Goal: Transaction & Acquisition: Purchase product/service

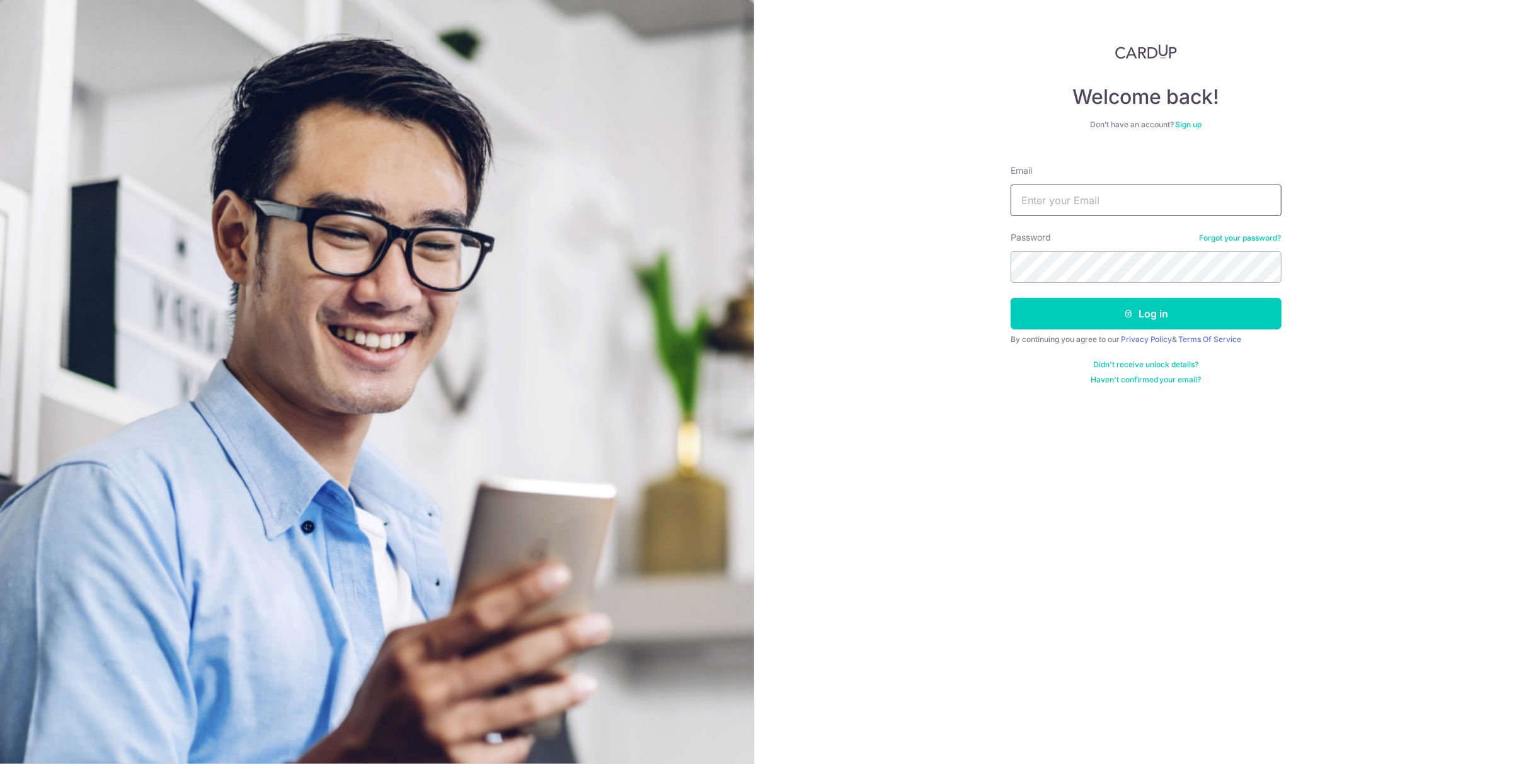
click at [1062, 198] on input "Email" at bounding box center [1146, 201] width 271 height 32
type input "[EMAIL_ADDRESS][DOMAIN_NAME]"
click at [1082, 309] on button "Log in" at bounding box center [1146, 314] width 271 height 32
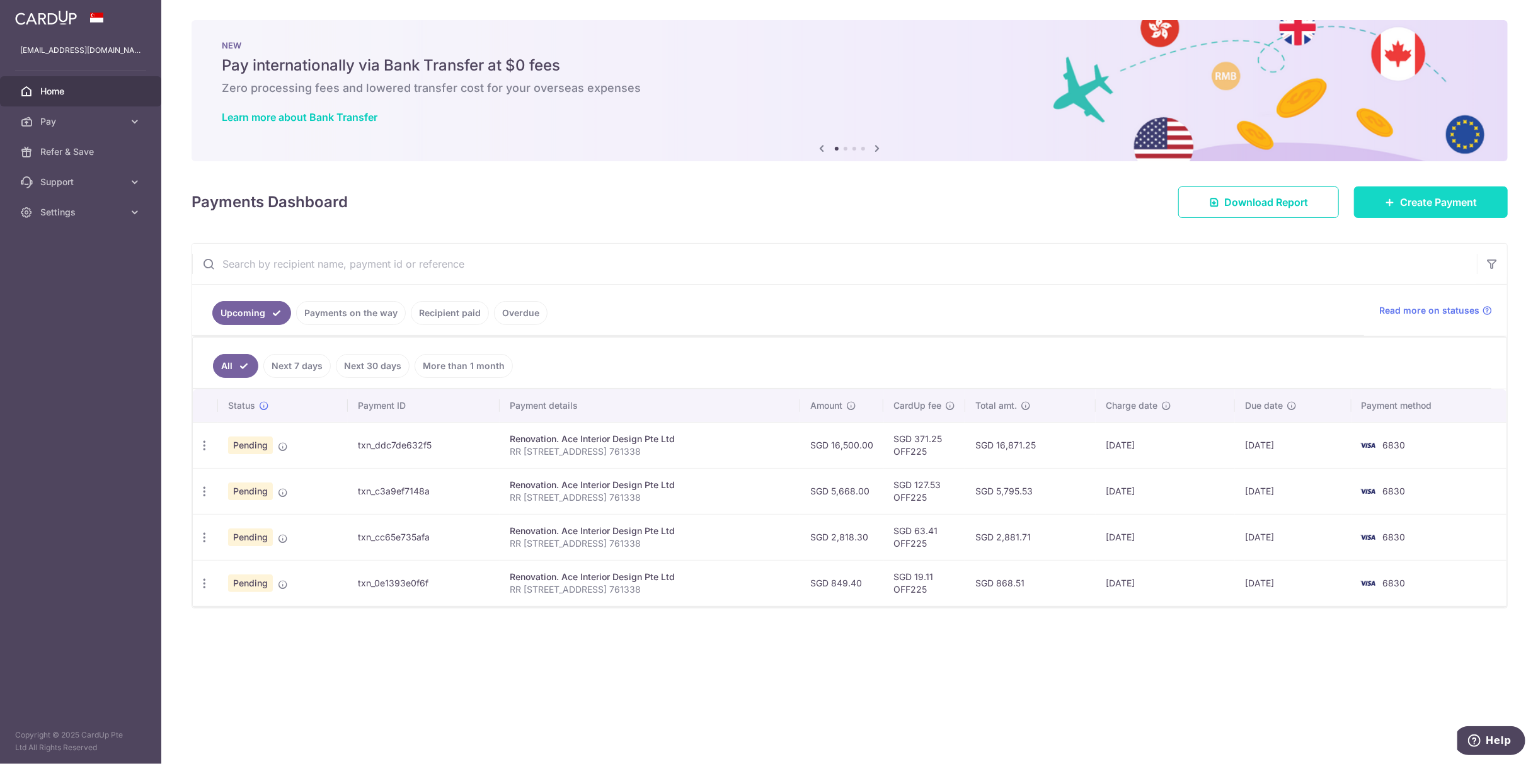
click at [1406, 207] on span "Create Payment" at bounding box center [1438, 202] width 77 height 15
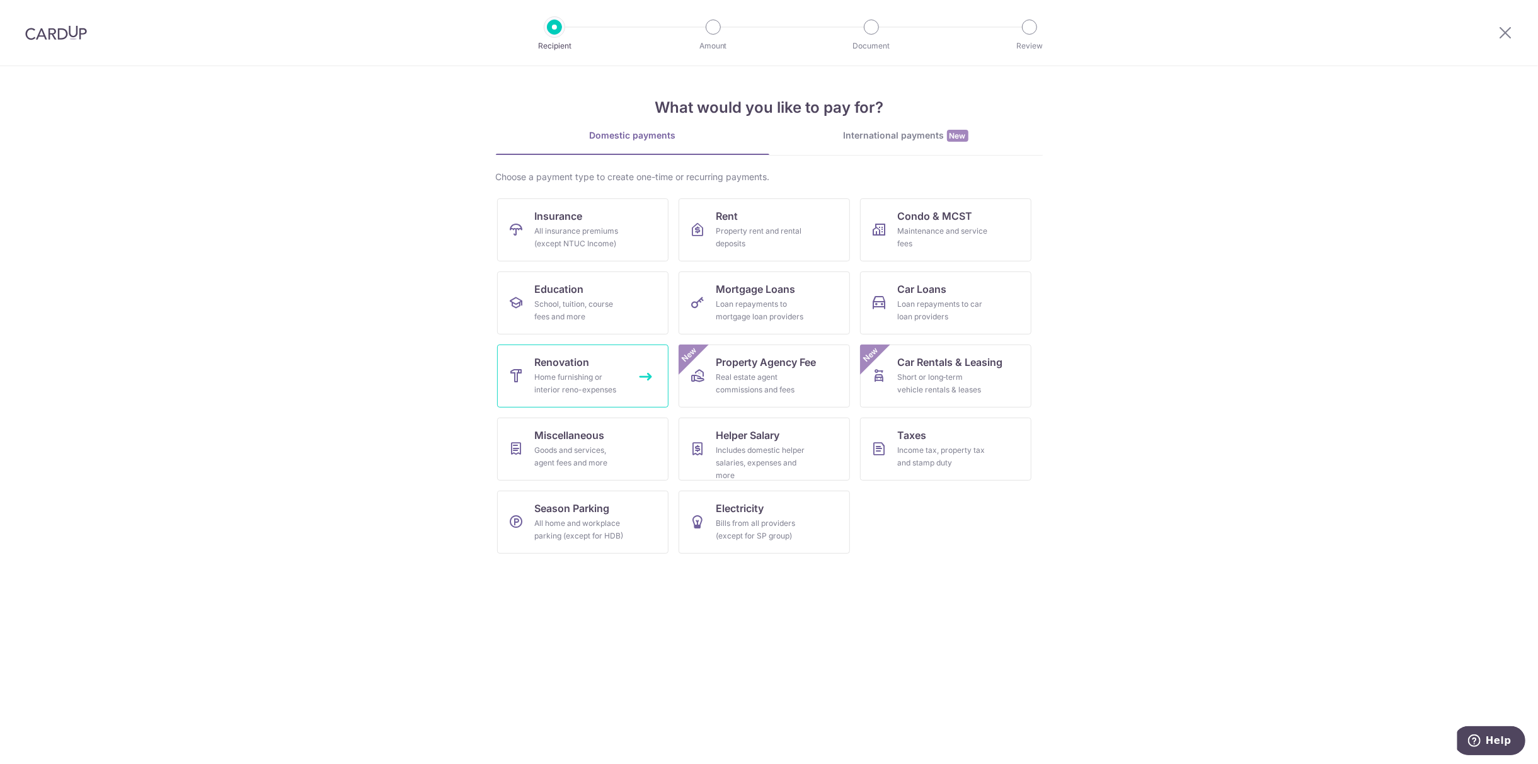
click at [596, 363] on link "Renovation Home furnishing or interior reno-expenses" at bounding box center [582, 376] width 171 height 63
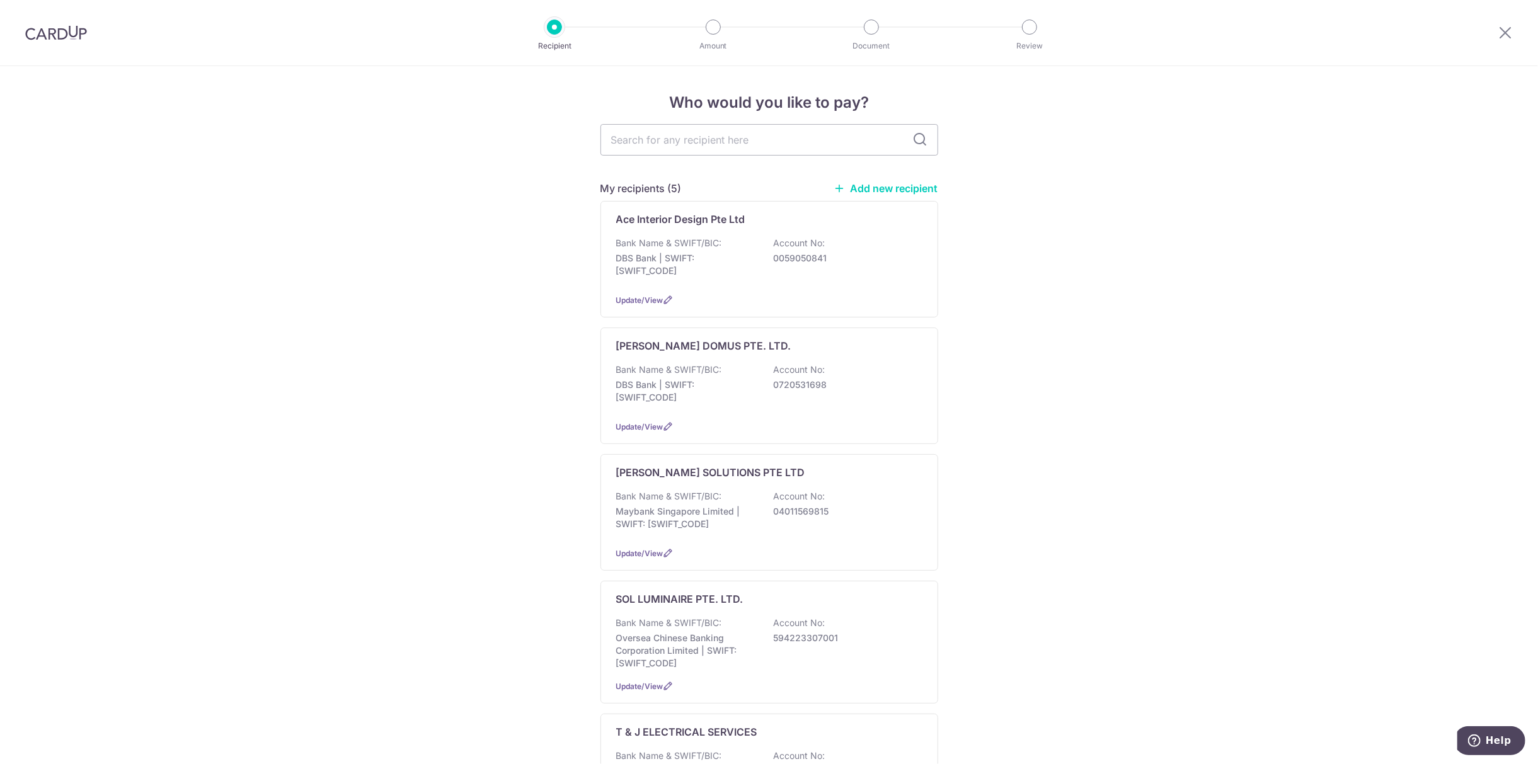
click at [890, 186] on link "Add new recipient" at bounding box center [886, 188] width 104 height 13
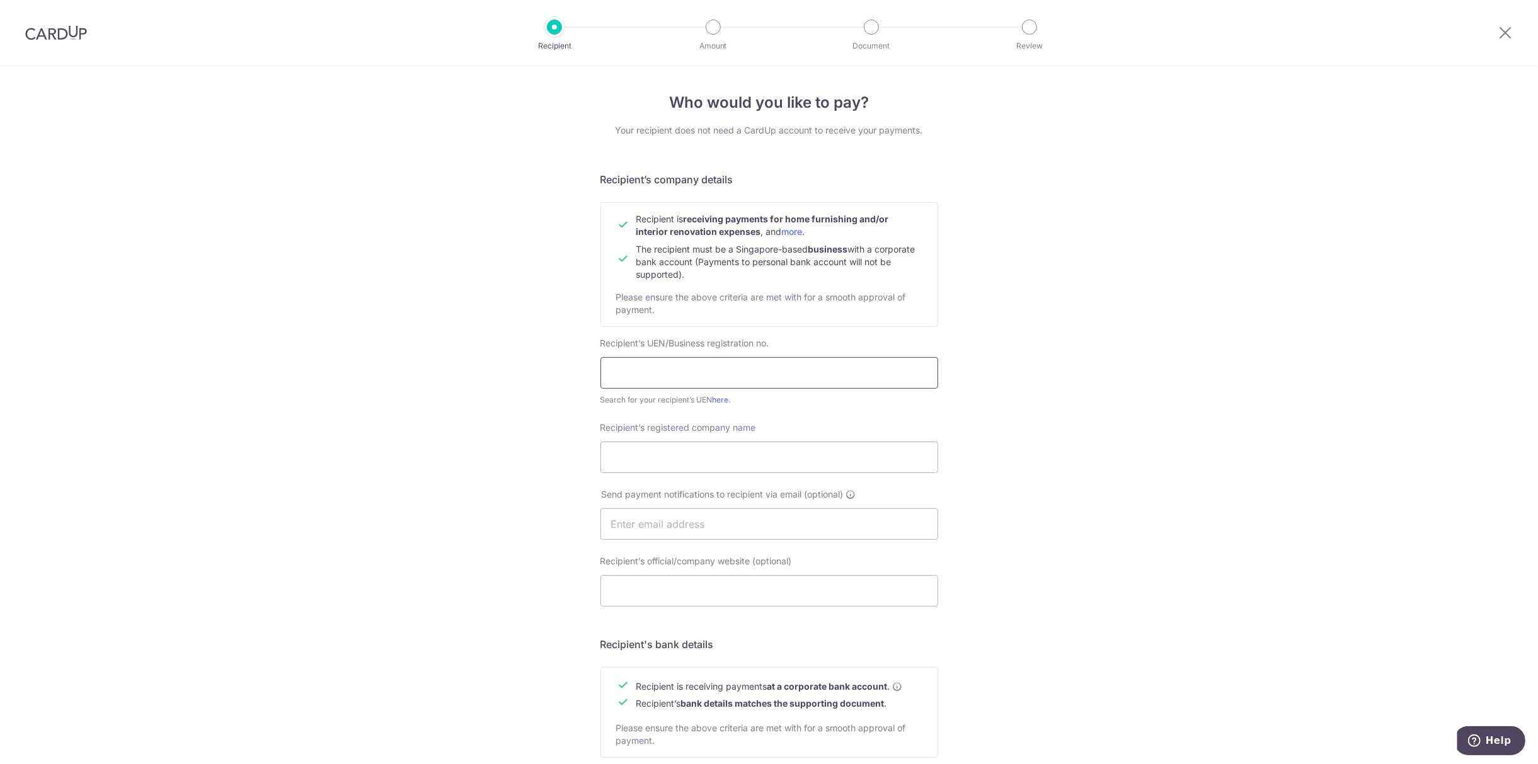
click at [696, 360] on input "text" at bounding box center [769, 373] width 338 height 32
click at [711, 392] on div "Recipient’s UEN/Business registration no. Search for your recipient’s UEN here ." at bounding box center [769, 371] width 338 height 69
click at [717, 403] on link "here" at bounding box center [721, 399] width 16 height 9
click at [636, 358] on input "text" at bounding box center [769, 373] width 338 height 32
paste input "202329328Z"
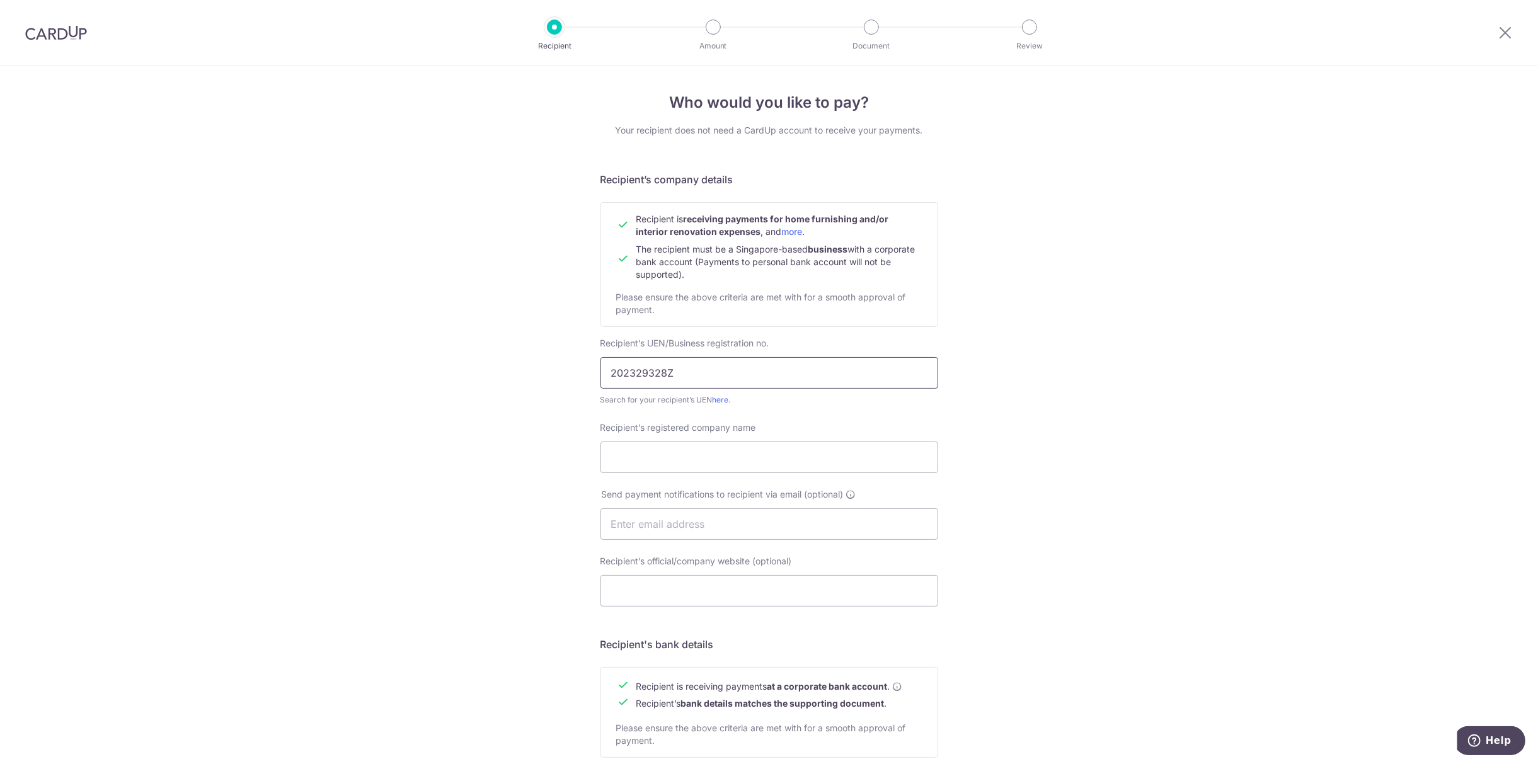
type input "202329328Z"
click at [653, 435] on div "Recipient’s registered company name" at bounding box center [769, 447] width 338 height 52
click at [666, 452] on input "Recipient’s registered company name" at bounding box center [769, 458] width 338 height 32
paste input "MOZZIEFY PTE. LTD."
type input "MOZZIEFY PTE. LTD."
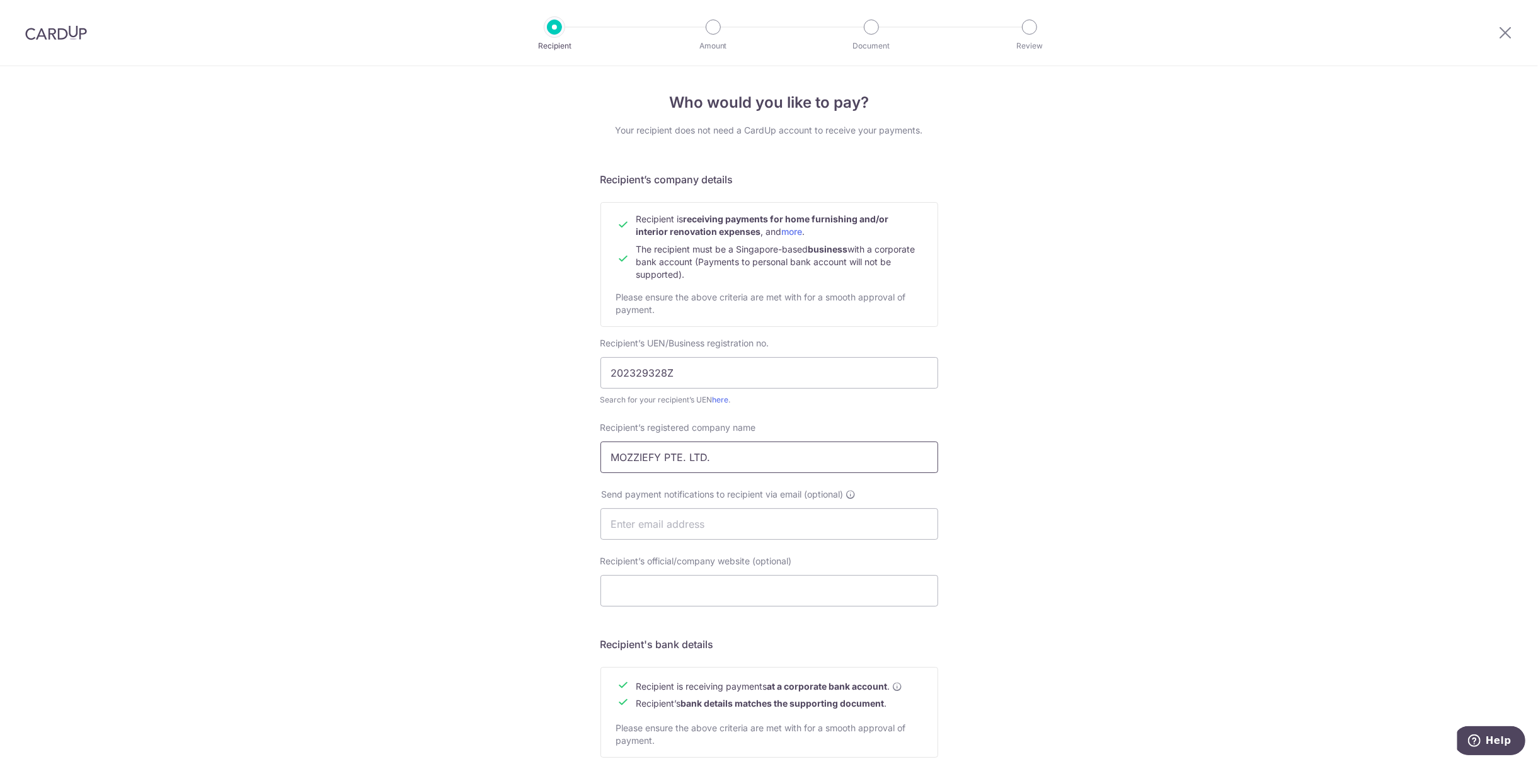
scroll to position [168, 0]
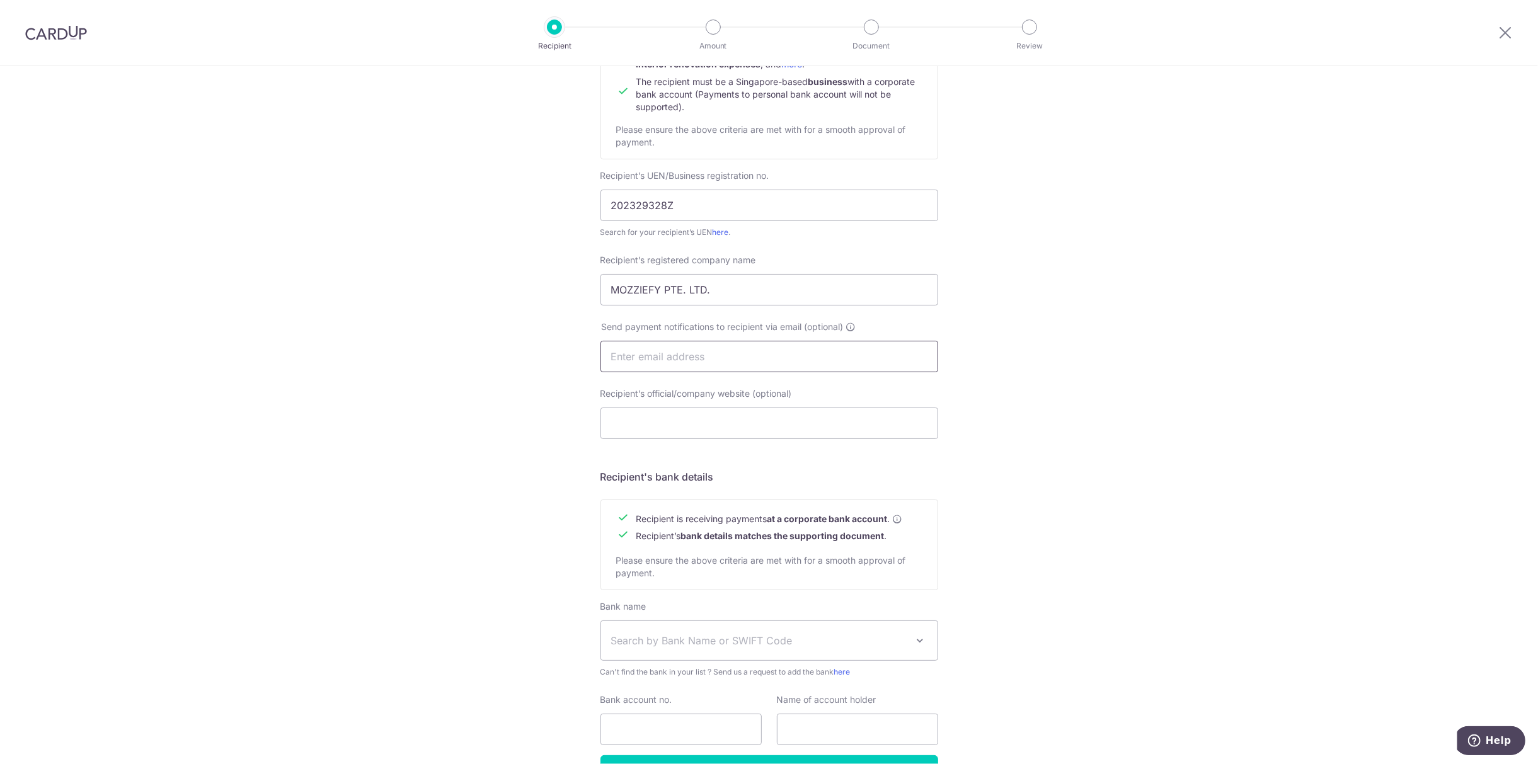
click at [679, 348] on input "text" at bounding box center [769, 357] width 338 height 32
click at [661, 418] on input "Recipient’s official/company website (optional)" at bounding box center [769, 424] width 338 height 32
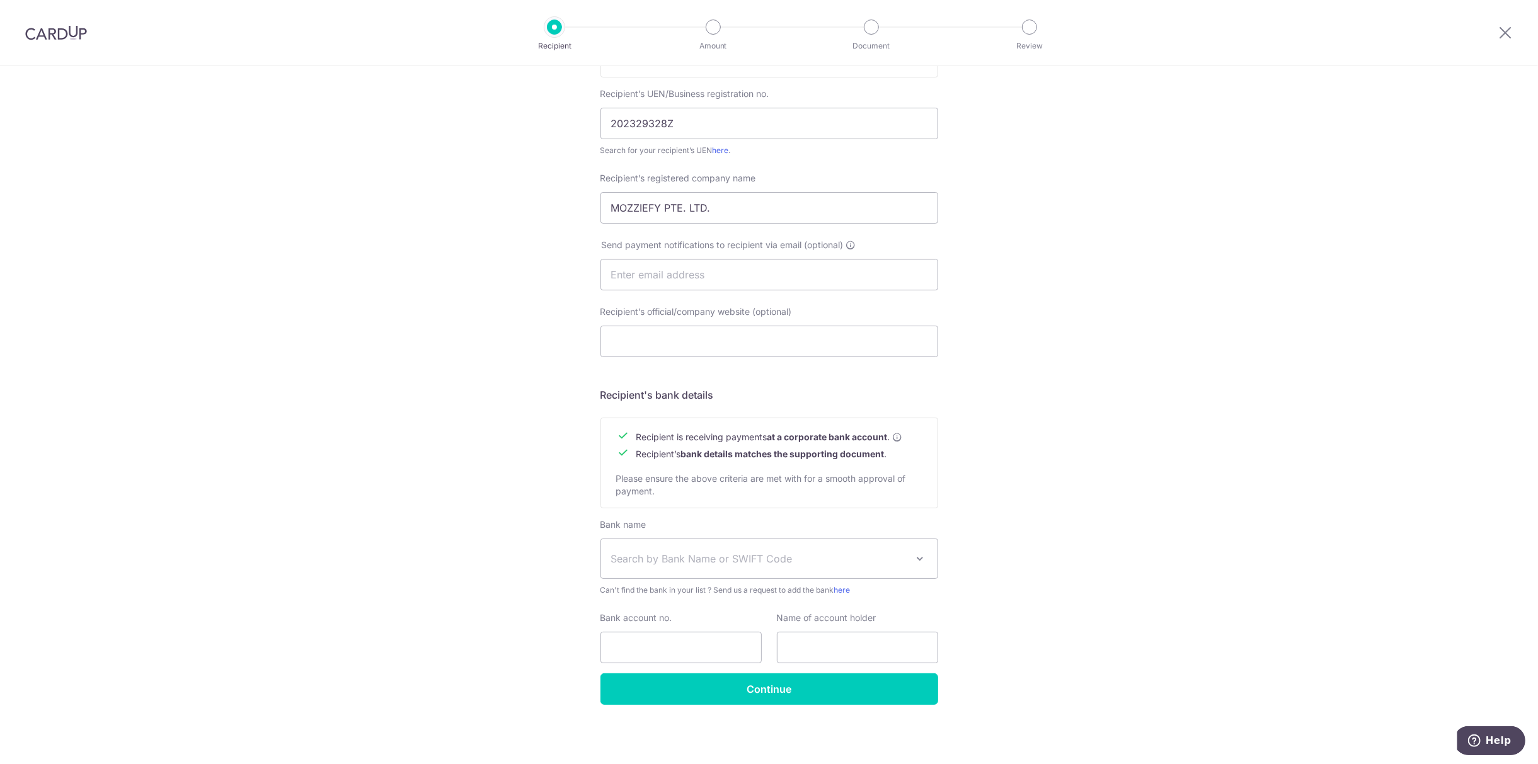
click at [1096, 460] on div "Who would you like to pay? Your recipient does not need a CardUp account to rec…" at bounding box center [769, 291] width 1538 height 948
click at [797, 623] on label "Name of account holder" at bounding box center [827, 618] width 100 height 13
click at [828, 682] on input "Continue" at bounding box center [769, 690] width 338 height 32
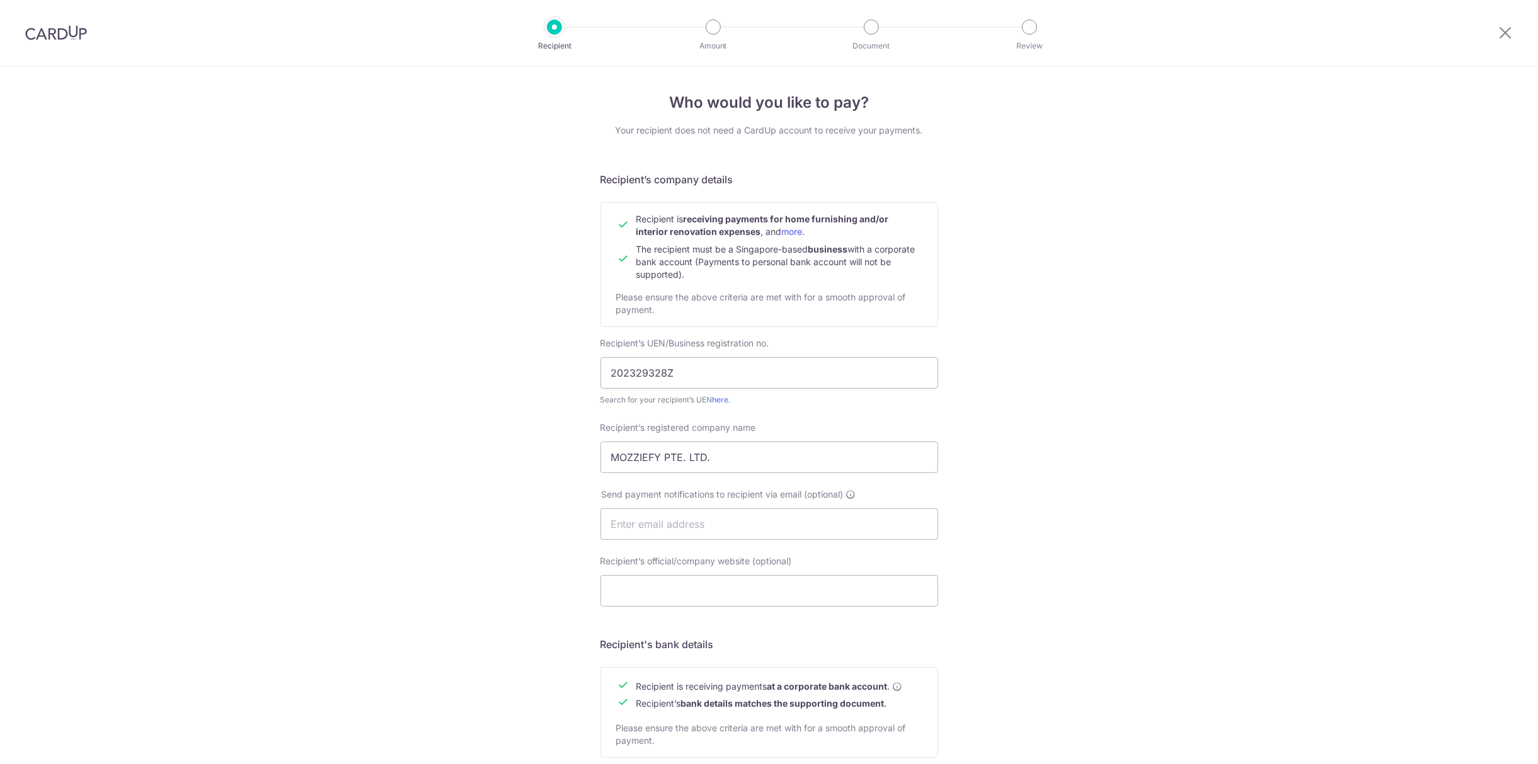
scroll to position [300, 0]
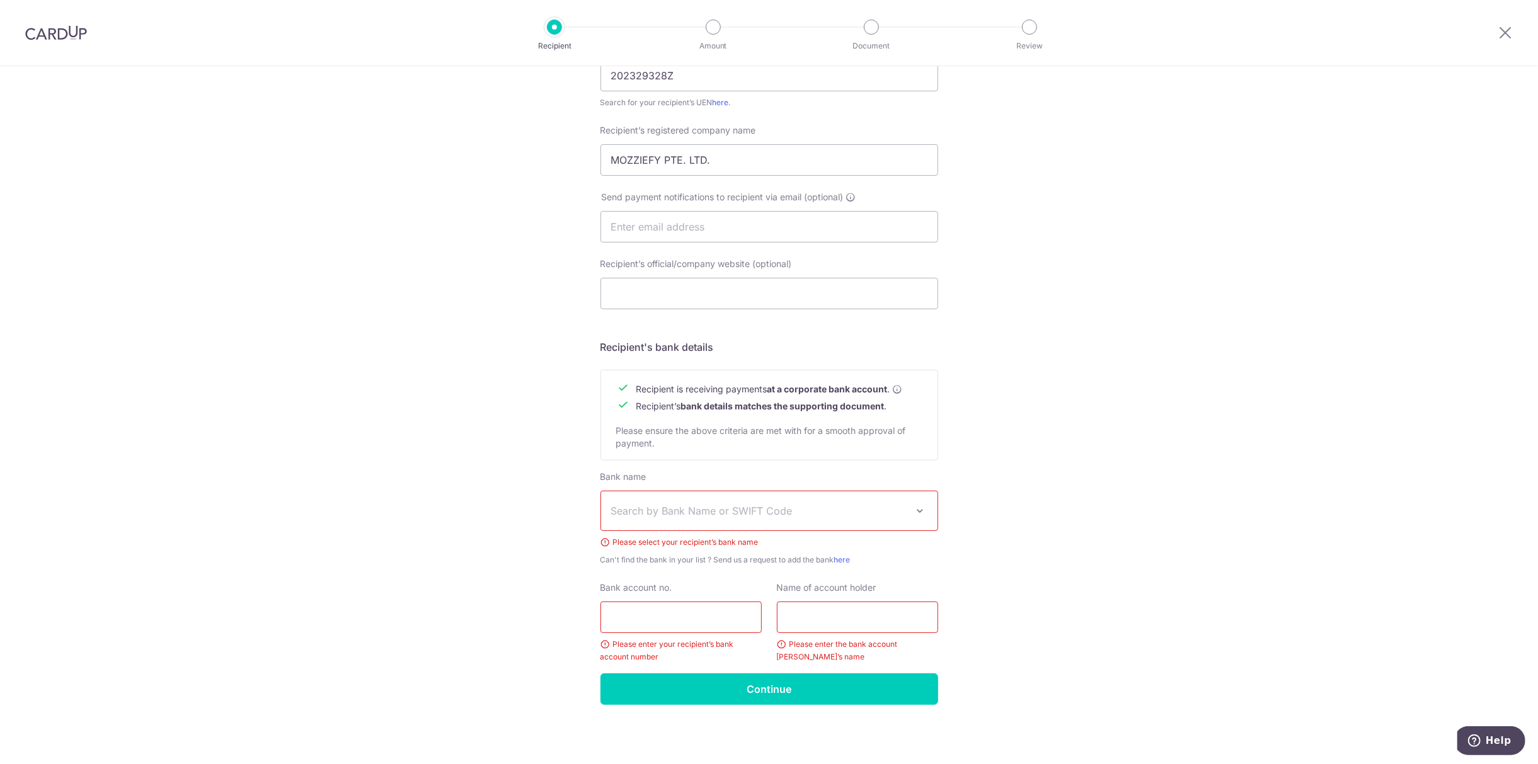
click at [689, 593] on div "Bank account no. Please enter your recipient’s bank account number" at bounding box center [680, 623] width 161 height 82
click at [679, 605] on input "Bank account no." at bounding box center [680, 618] width 161 height 32
click at [678, 605] on input "Bank account no." at bounding box center [680, 618] width 161 height 32
paste input "0721066360"
type input "0721066360"
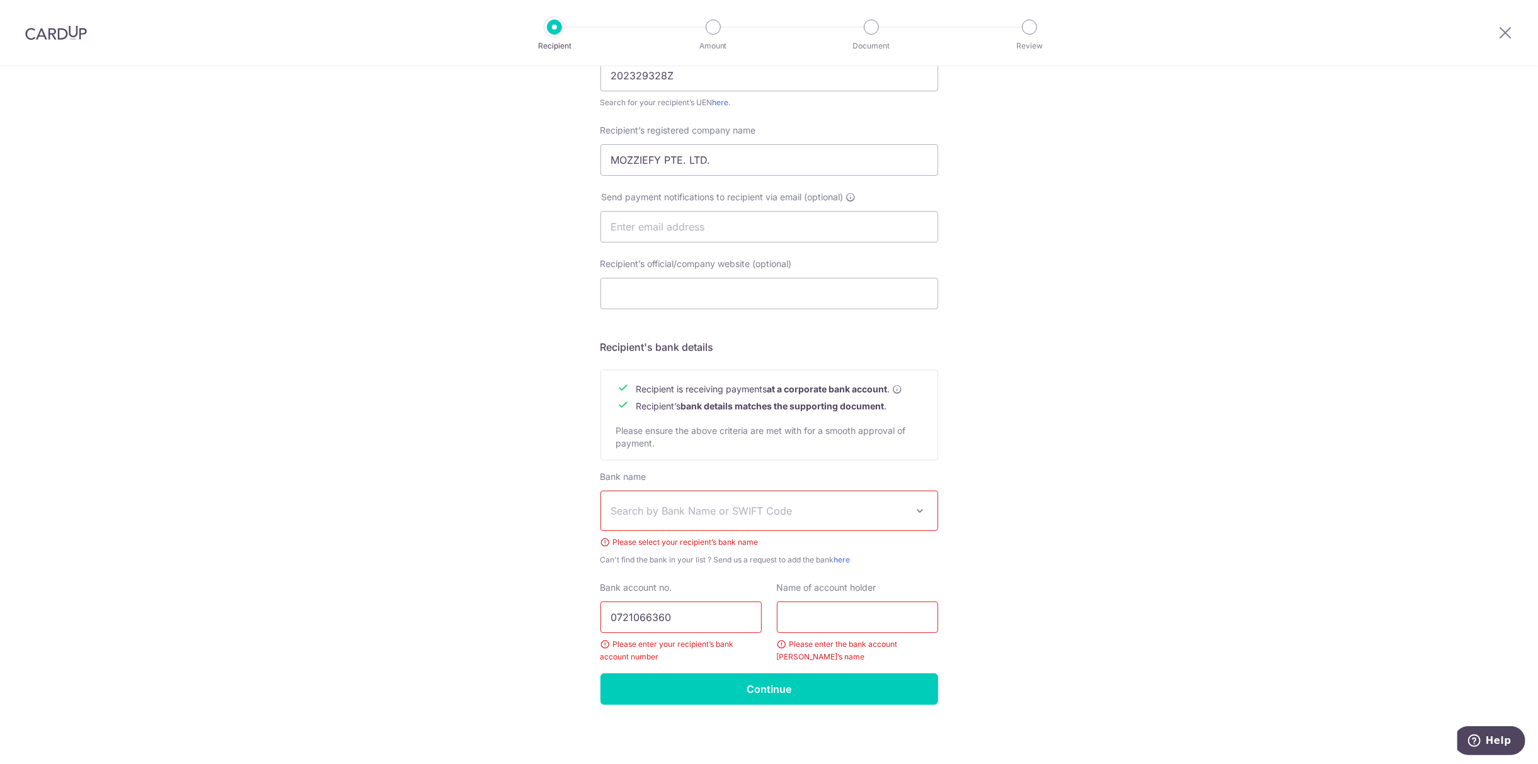
click at [759, 515] on span "Search by Bank Name or SWIFT Code" at bounding box center [759, 510] width 296 height 15
type input "dbs"
select select "6"
click at [842, 616] on input "text" at bounding box center [857, 618] width 161 height 32
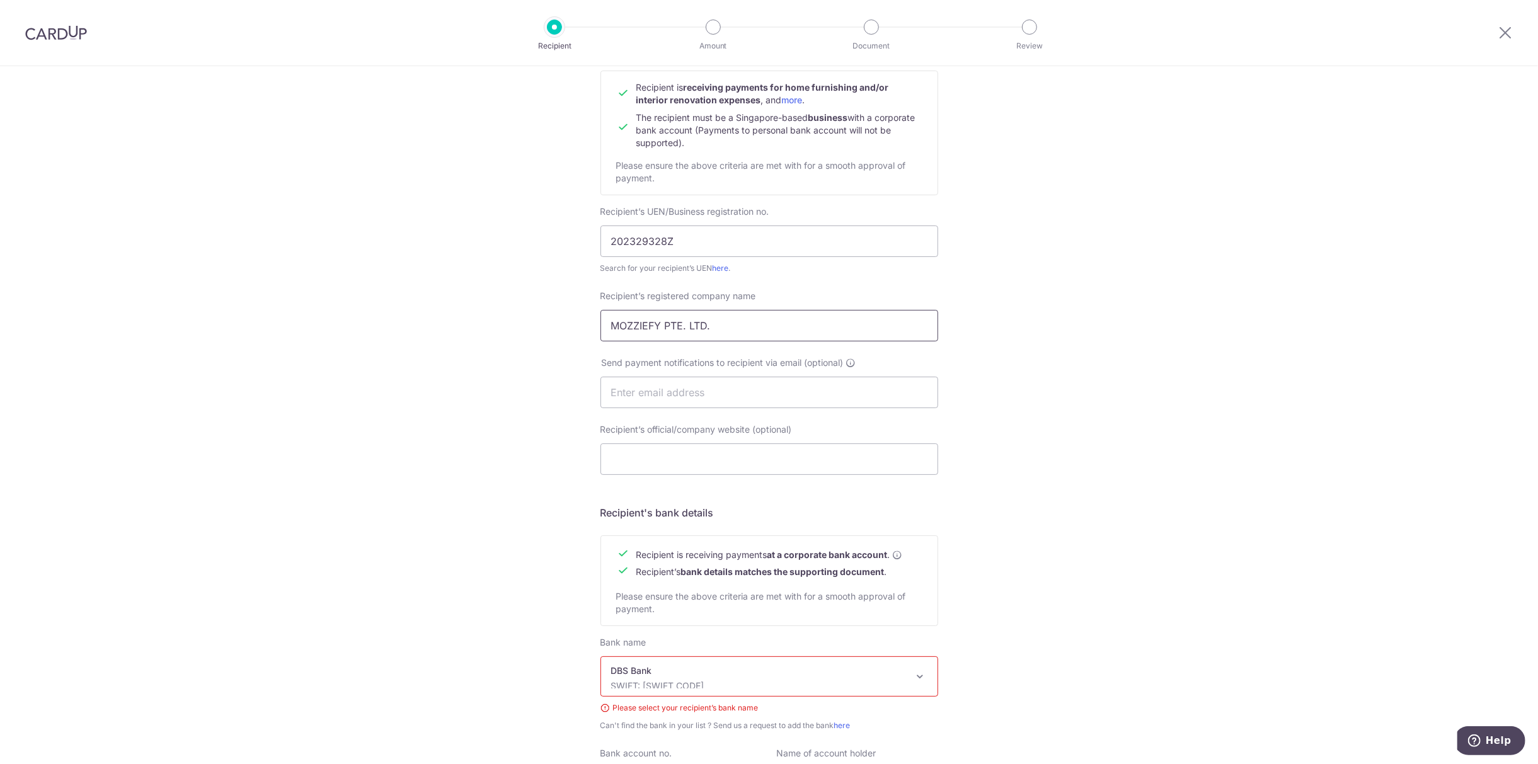
drag, startPoint x: 747, startPoint y: 311, endPoint x: 372, endPoint y: 285, distance: 375.8
click at [372, 285] on div "Who would you like to pay? Your recipient does not need a CardUp account to rec…" at bounding box center [769, 431] width 1538 height 995
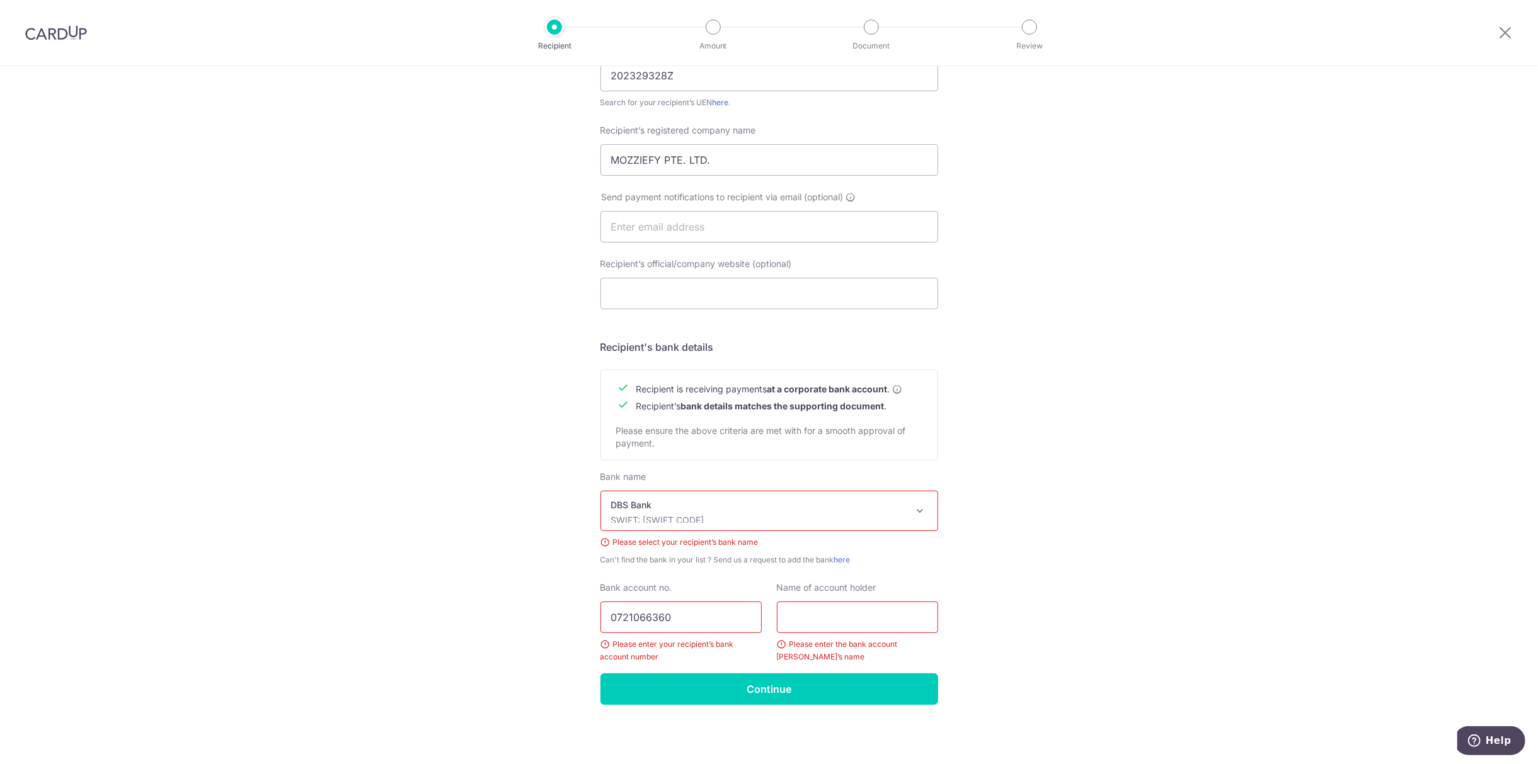
click at [807, 614] on input "text" at bounding box center [857, 618] width 161 height 32
paste input "MOZZIEFY PTE. LTD."
type input "MOZZIEFY PTE. LTD."
click at [756, 672] on div "Bank name Select Bank UBS AG ANEXT BANK PTE LTD Australia & New Zealand Banking…" at bounding box center [769, 572] width 338 height 203
click at [759, 693] on input "Continue" at bounding box center [769, 690] width 338 height 32
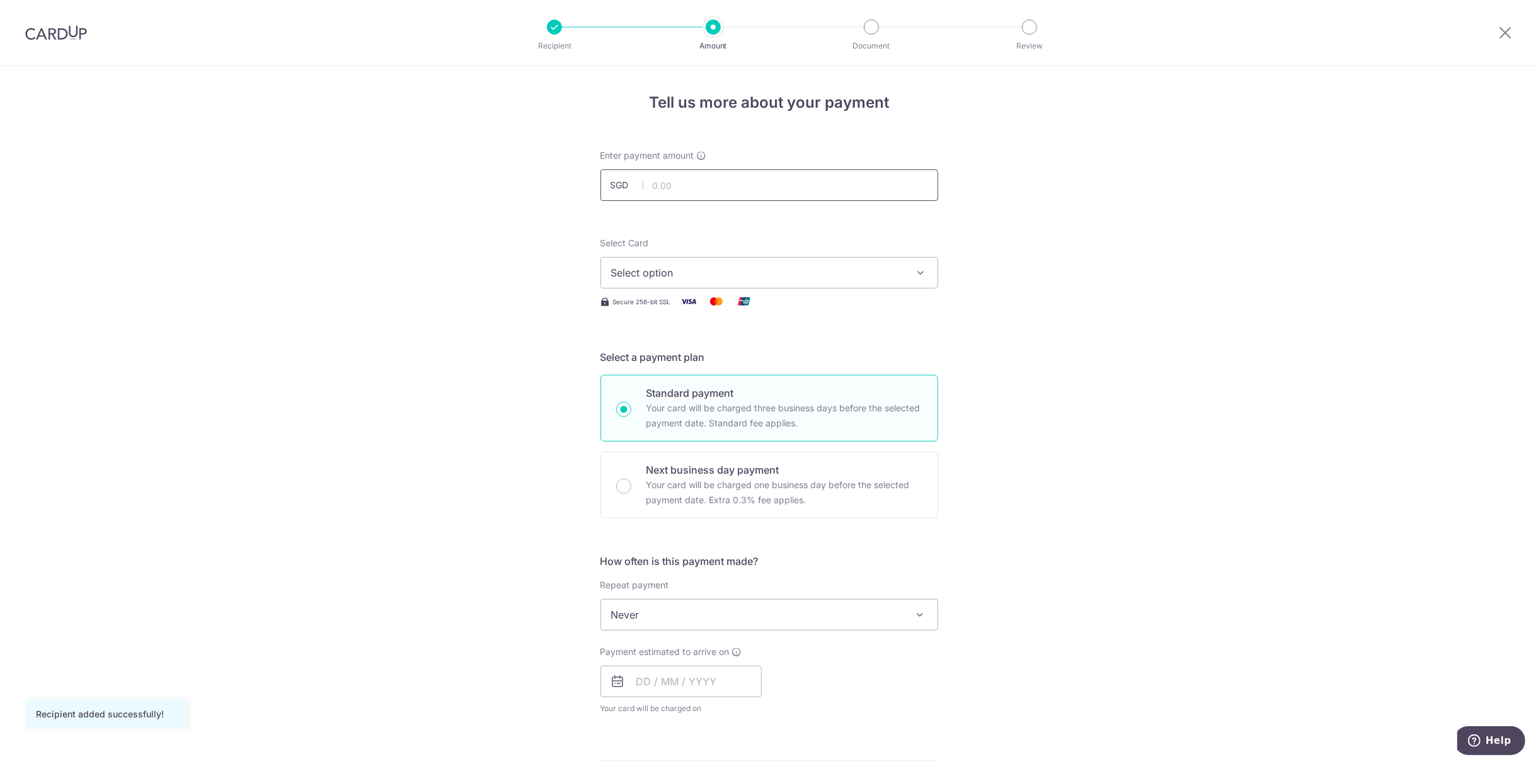
click at [729, 182] on input "text" at bounding box center [769, 185] width 338 height 32
click at [729, 195] on input "text" at bounding box center [769, 185] width 338 height 32
type input "1,011.00"
click at [478, 415] on div "Tell us more about your payment Enter payment amount SGD 1,011.00 1011.00 Recip…" at bounding box center [769, 678] width 1538 height 1224
click at [698, 263] on button "Select option" at bounding box center [769, 273] width 338 height 32
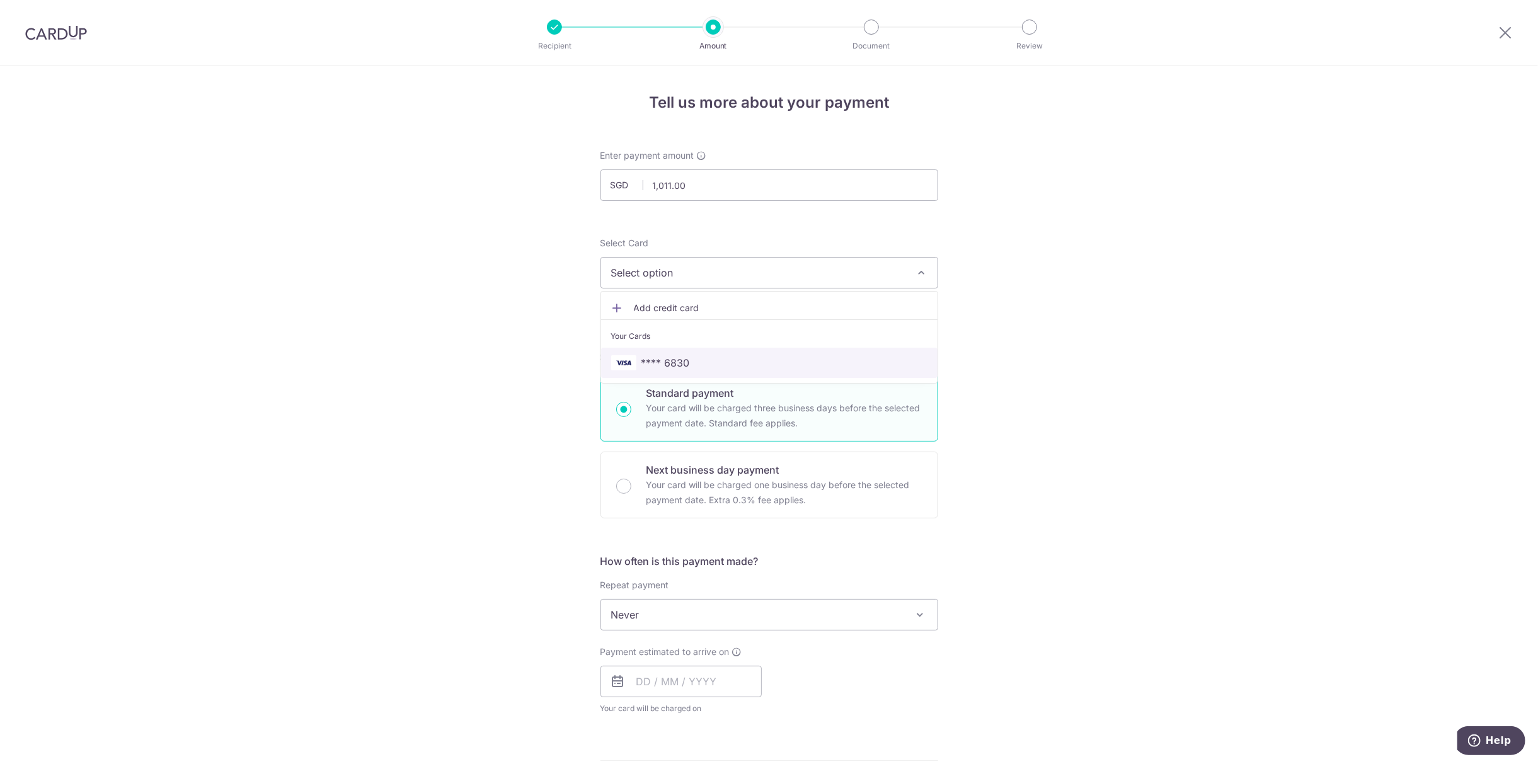
drag, startPoint x: 678, startPoint y: 366, endPoint x: 497, endPoint y: 520, distance: 237.7
click at [678, 366] on span "**** 6830" at bounding box center [665, 362] width 49 height 15
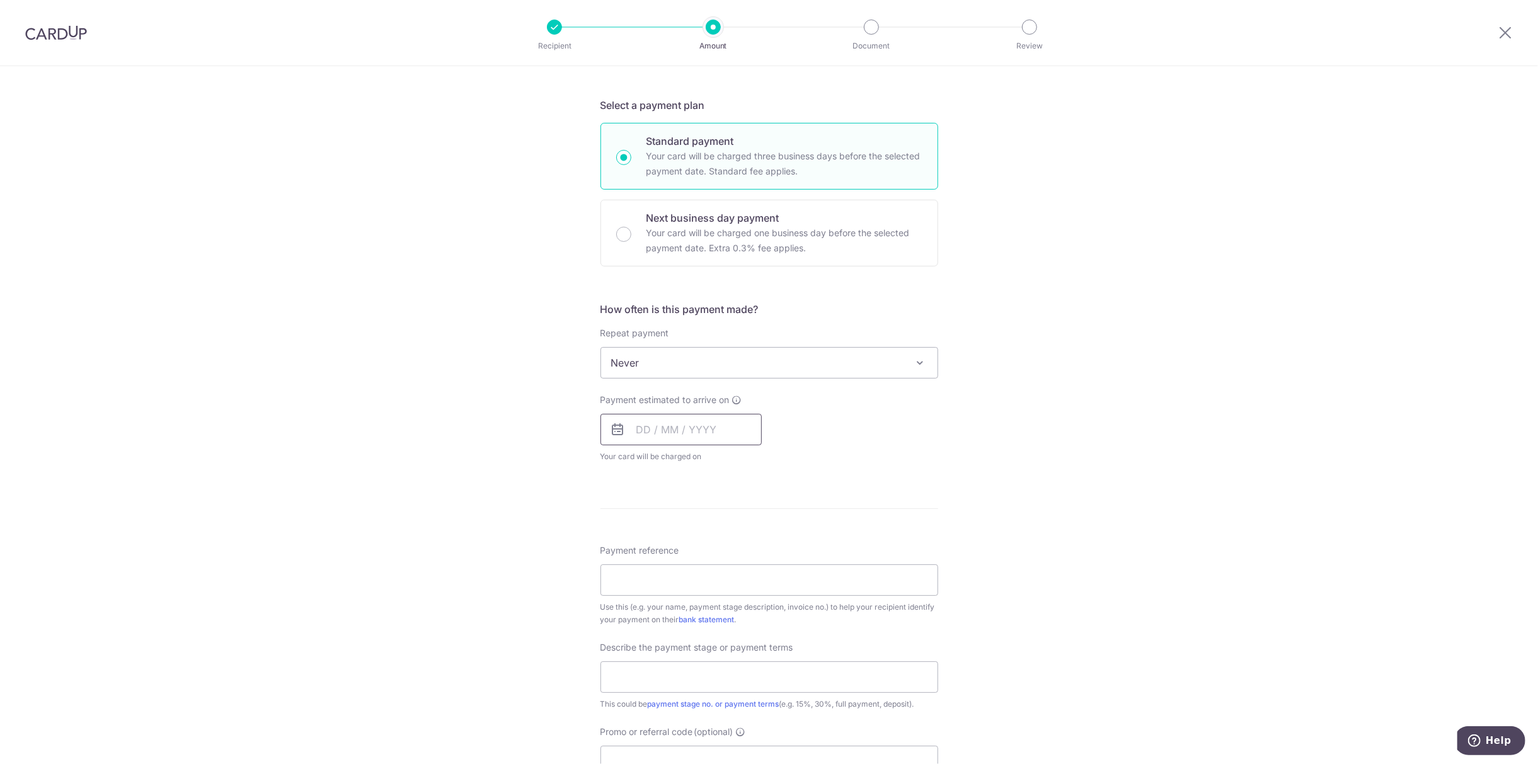
click at [658, 437] on input "text" at bounding box center [680, 430] width 161 height 32
click at [750, 548] on link "10" at bounding box center [752, 544] width 20 height 20
type input "[DATE]"
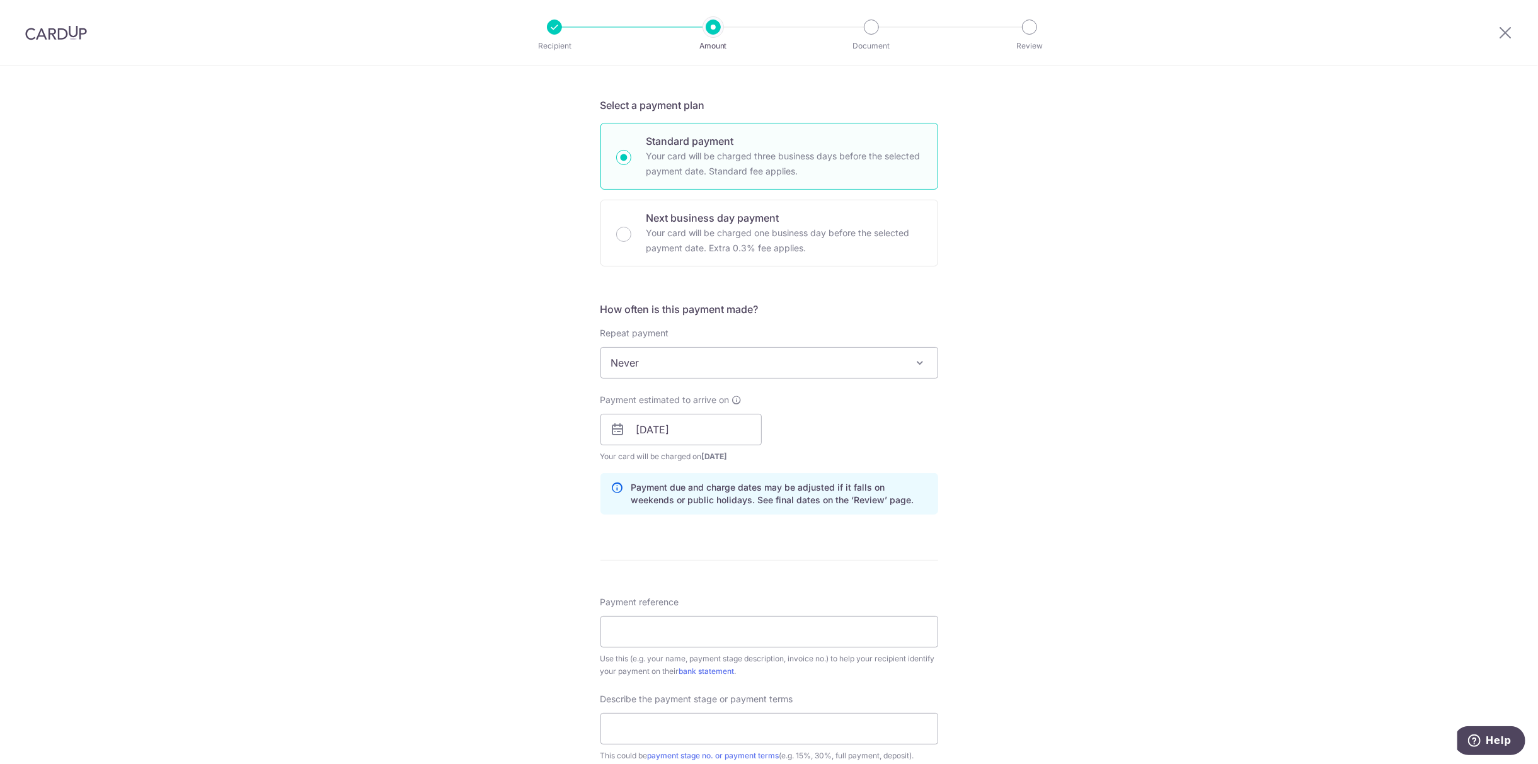
scroll to position [504, 0]
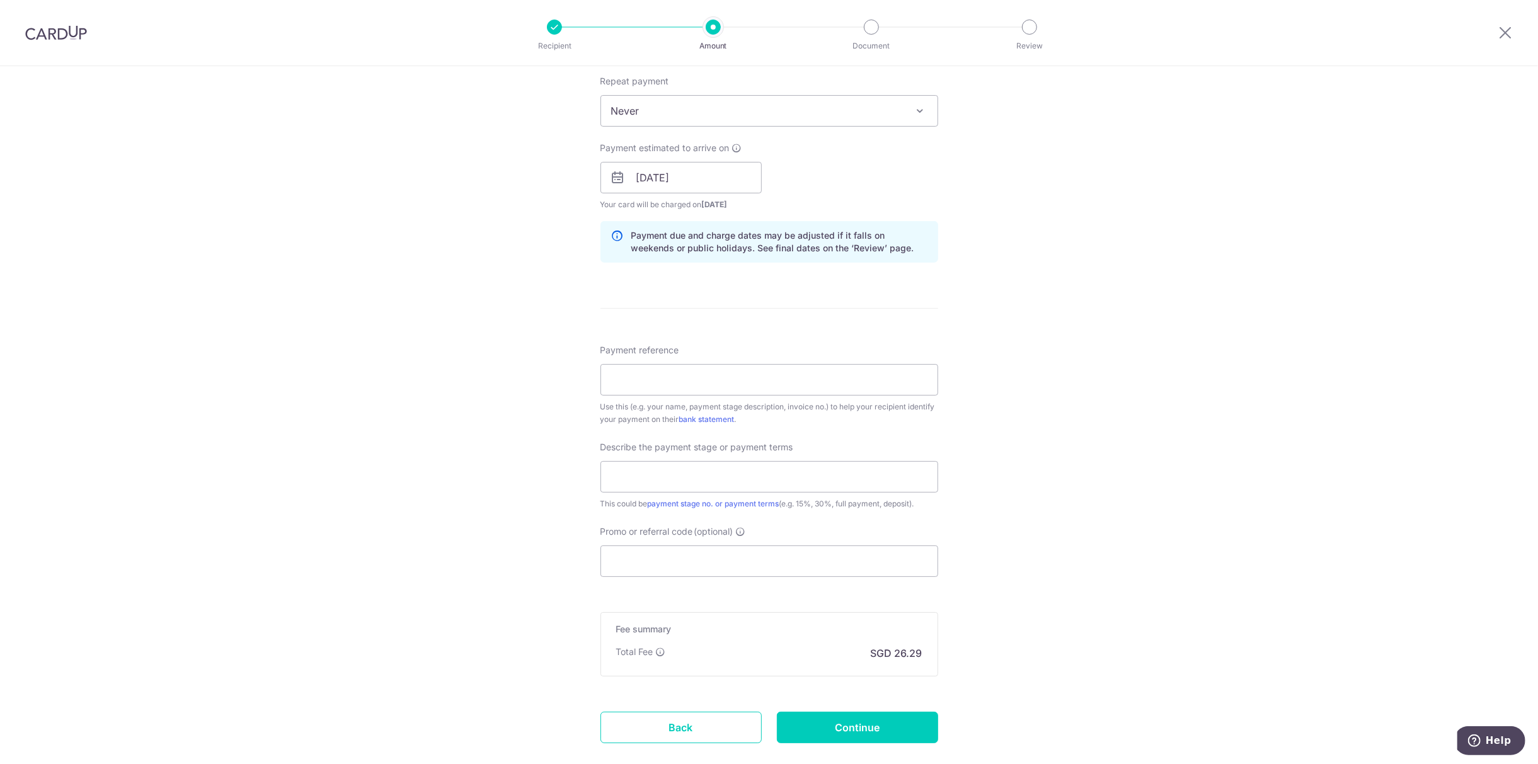
click at [676, 404] on div "Use this (e.g. your name, payment stage description, invoice no.) to help your …" at bounding box center [769, 413] width 338 height 25
click at [678, 373] on input "Payment reference" at bounding box center [769, 380] width 338 height 32
paste input "INV-241752"
click at [1517, 66] on div "Tell us more about your payment Enter payment amount SGD 1,011.00 1011.00 Recip…" at bounding box center [769, 200] width 1538 height 1276
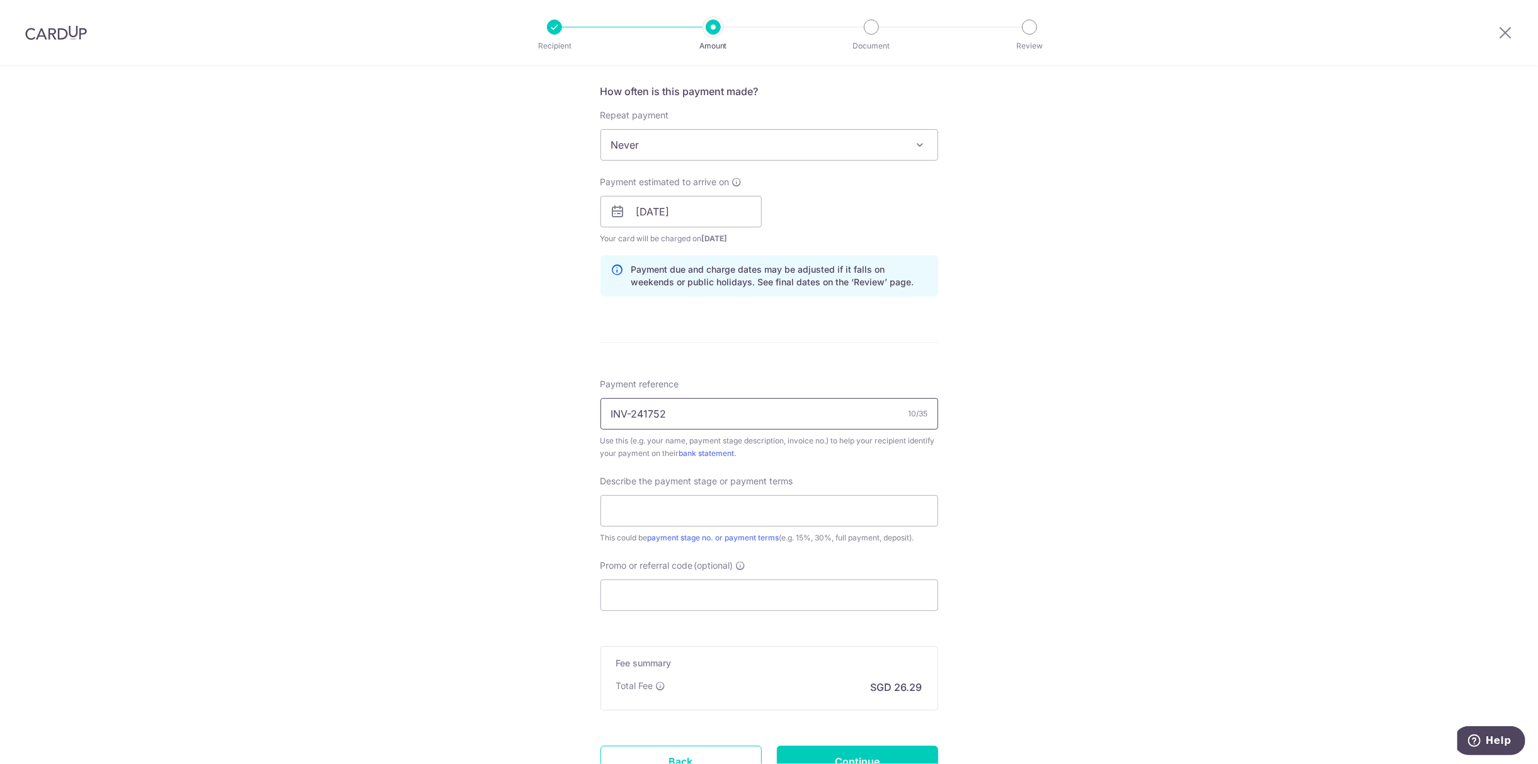
click at [809, 401] on input "INV-241752" at bounding box center [769, 414] width 338 height 32
paste input "Block 338A Yishun Avenue"
click at [682, 419] on input "INV-241752 Block 338A Yishun Avenue" at bounding box center [769, 414] width 338 height 32
drag, startPoint x: 629, startPoint y: 418, endPoint x: 538, endPoint y: 409, distance: 91.2
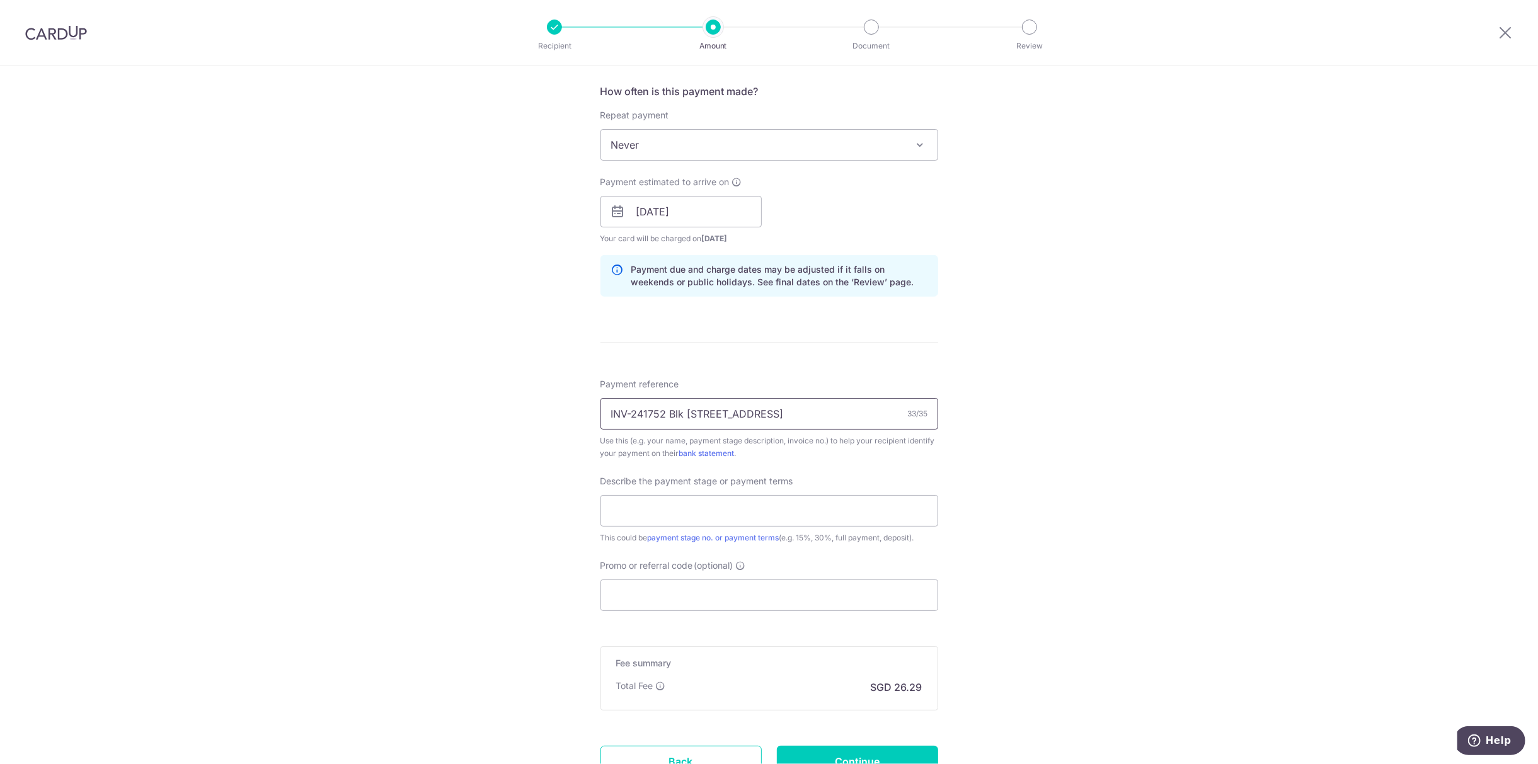
click at [541, 410] on div "Tell us more about your payment Enter payment amount SGD 1,011.00 1011.00 Recip…" at bounding box center [769, 234] width 1538 height 1276
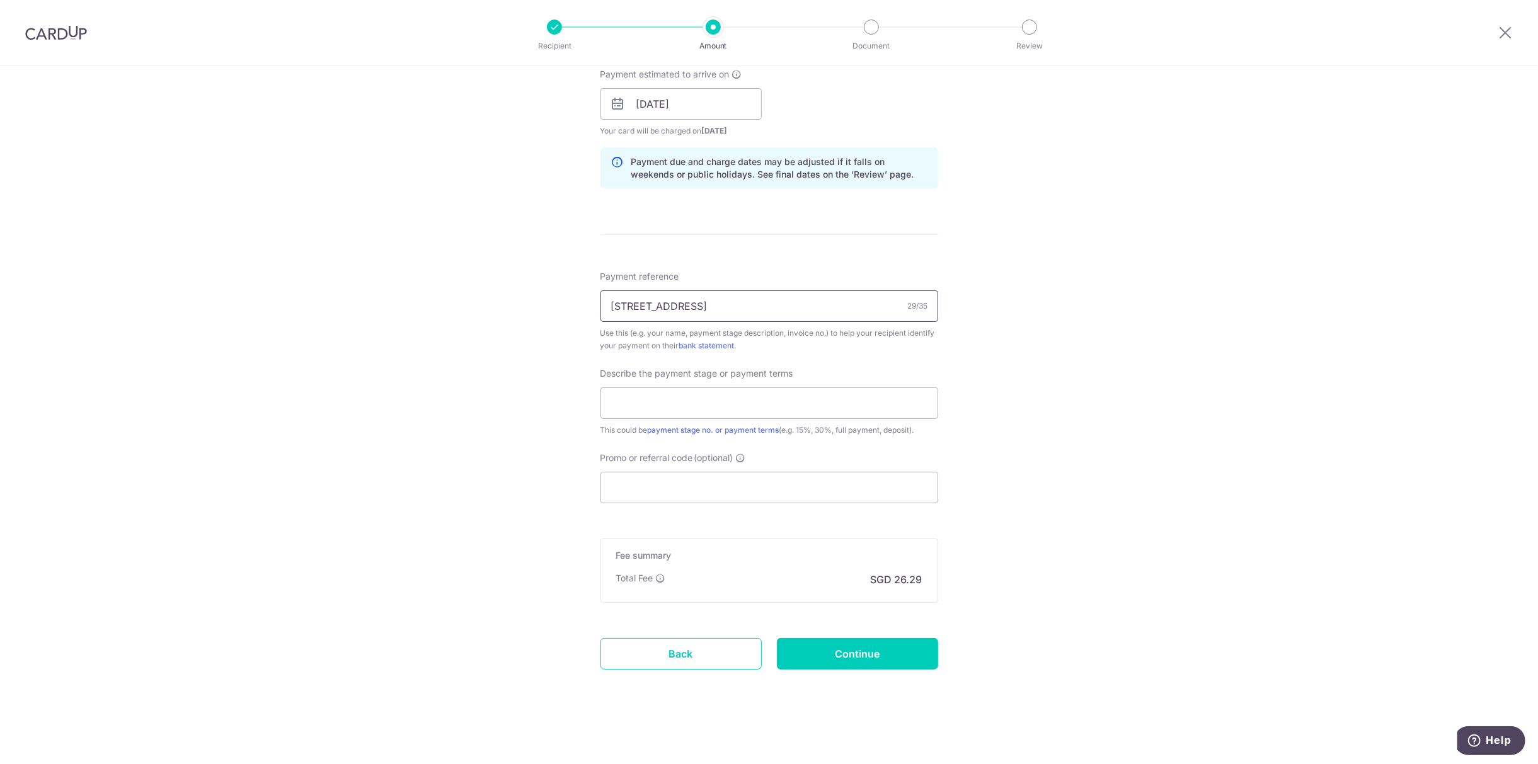
click at [811, 311] on input "241752 Blk 338A Yishun Ave 6" at bounding box center [769, 306] width 338 height 32
type input "241752 Blk [STREET_ADDRESS]"
click at [669, 391] on input "text" at bounding box center [769, 403] width 338 height 32
drag, startPoint x: 628, startPoint y: 402, endPoint x: 586, endPoint y: 397, distance: 41.9
click at [586, 397] on div "Tell us more about your payment Enter payment amount SGD 1,011.00 1011.00 Recip…" at bounding box center [769, 126] width 1538 height 1276
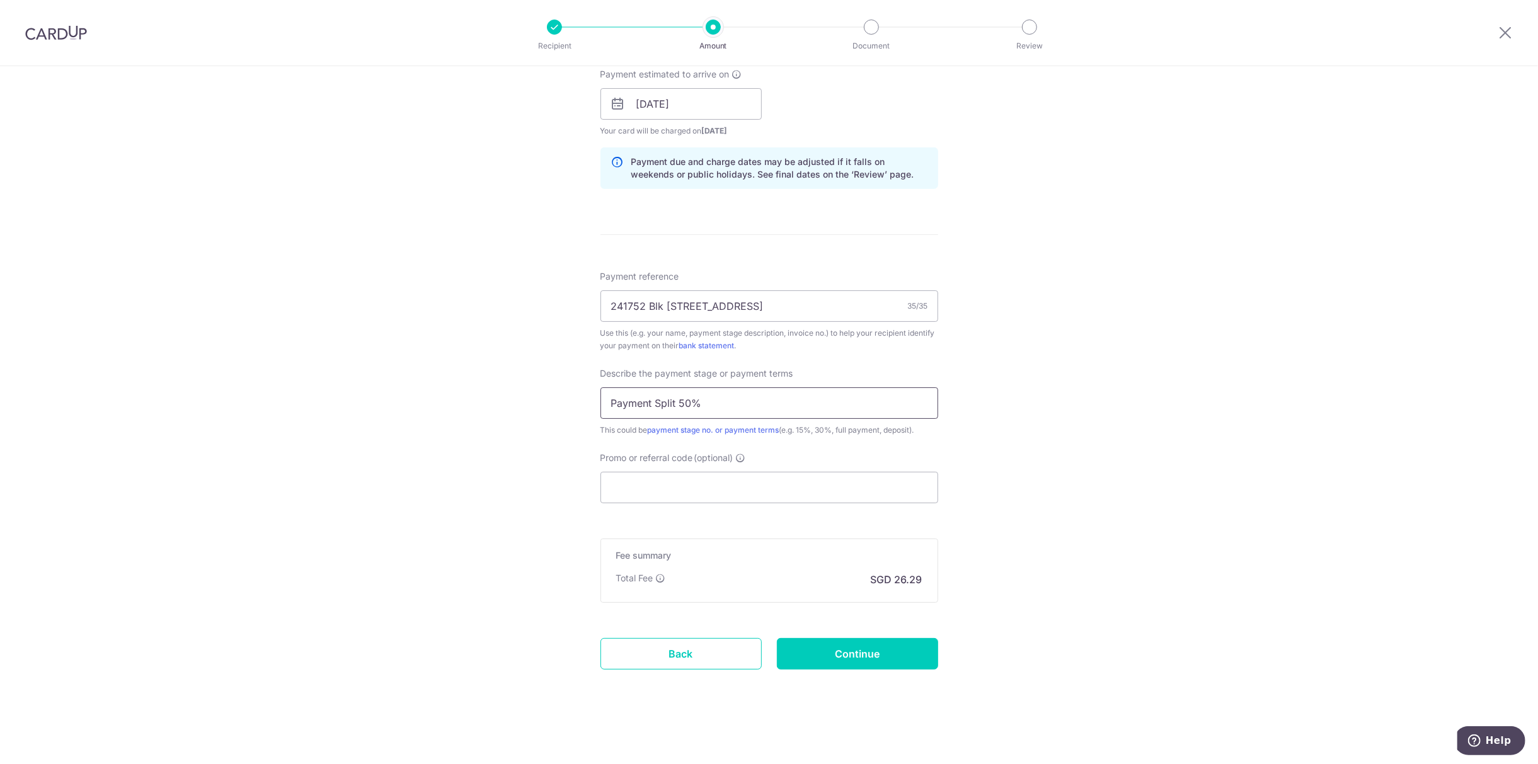
type input "Payment Split 50%"
click at [721, 467] on div "Promo or referral code (optional) The discounted fee will be shown on the revie…" at bounding box center [769, 478] width 338 height 52
click at [713, 476] on input "Promo or referral code (optional)" at bounding box center [769, 488] width 338 height 32
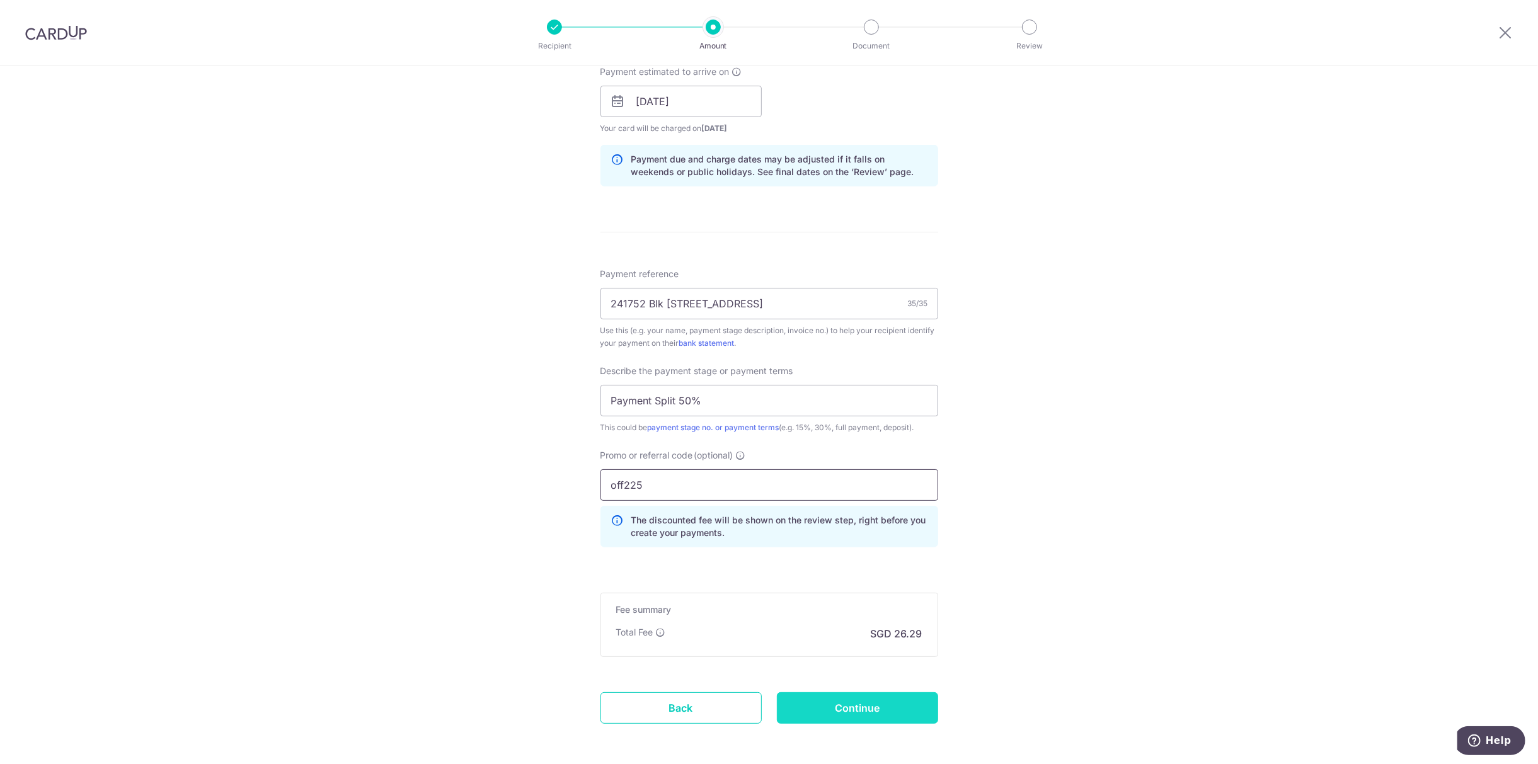
type input "off225"
click at [890, 709] on input "Continue" at bounding box center [857, 708] width 161 height 32
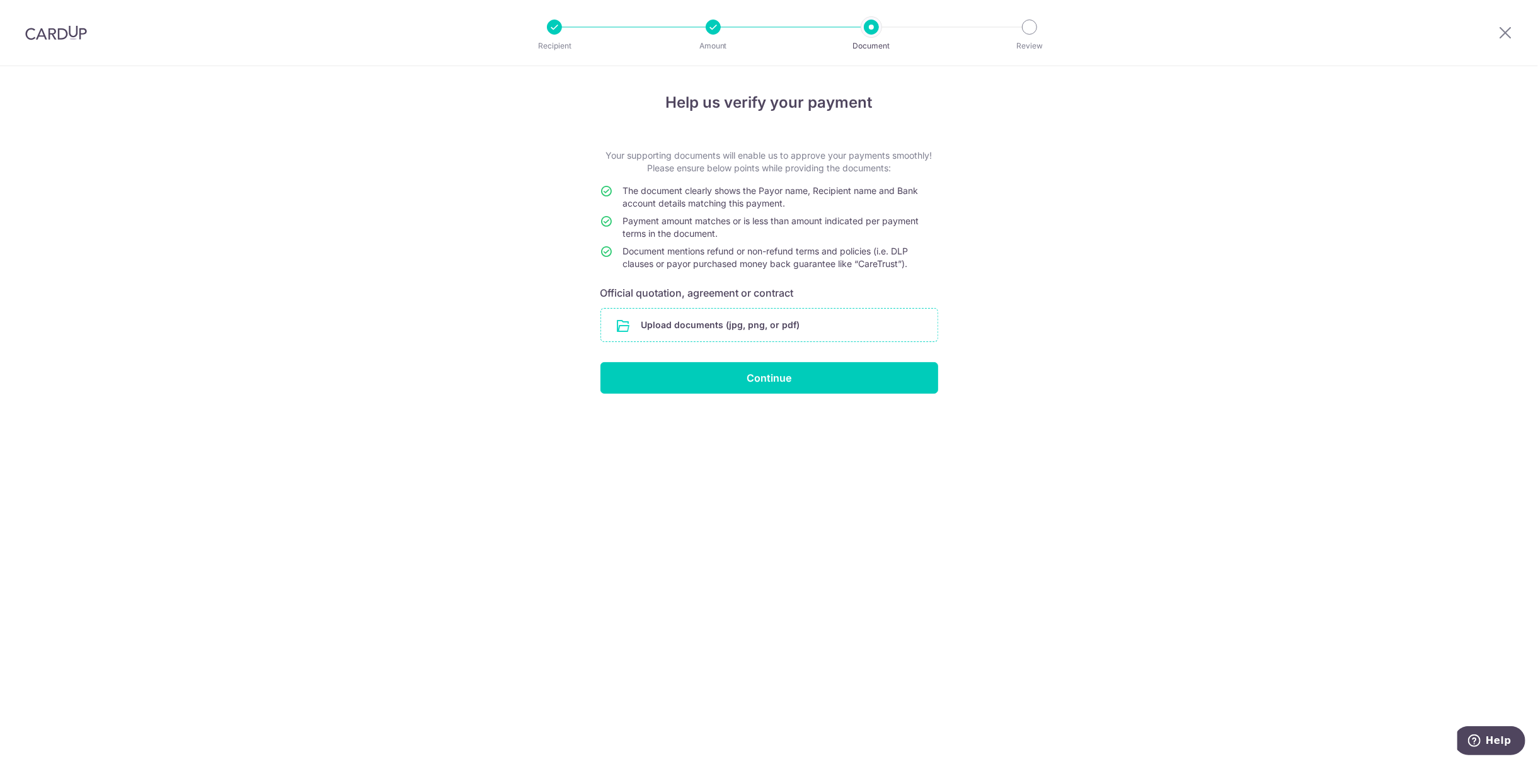
click at [709, 323] on input "file" at bounding box center [769, 325] width 336 height 33
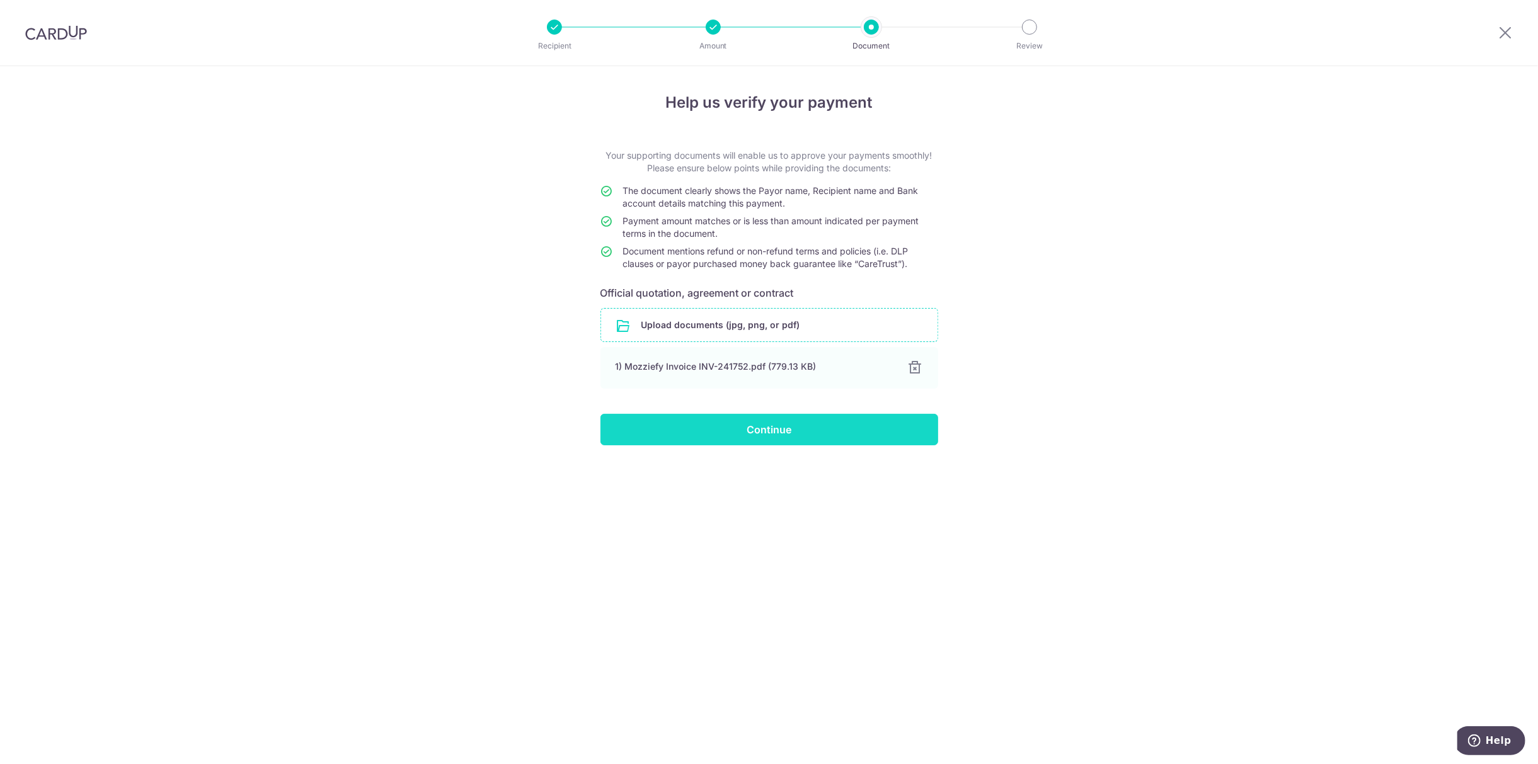
click at [728, 418] on input "Continue" at bounding box center [769, 430] width 338 height 32
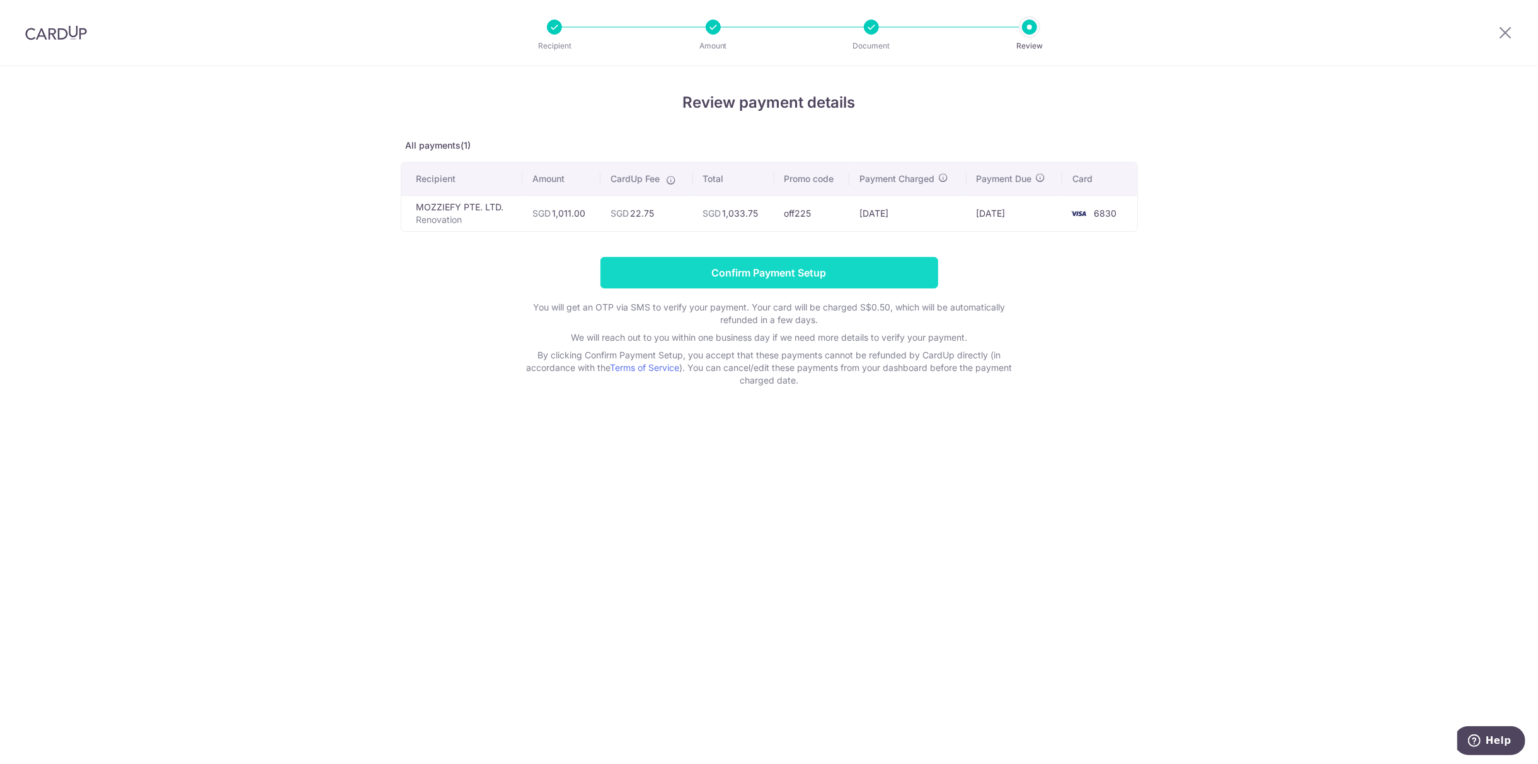
click at [755, 265] on input "Confirm Payment Setup" at bounding box center [769, 273] width 338 height 32
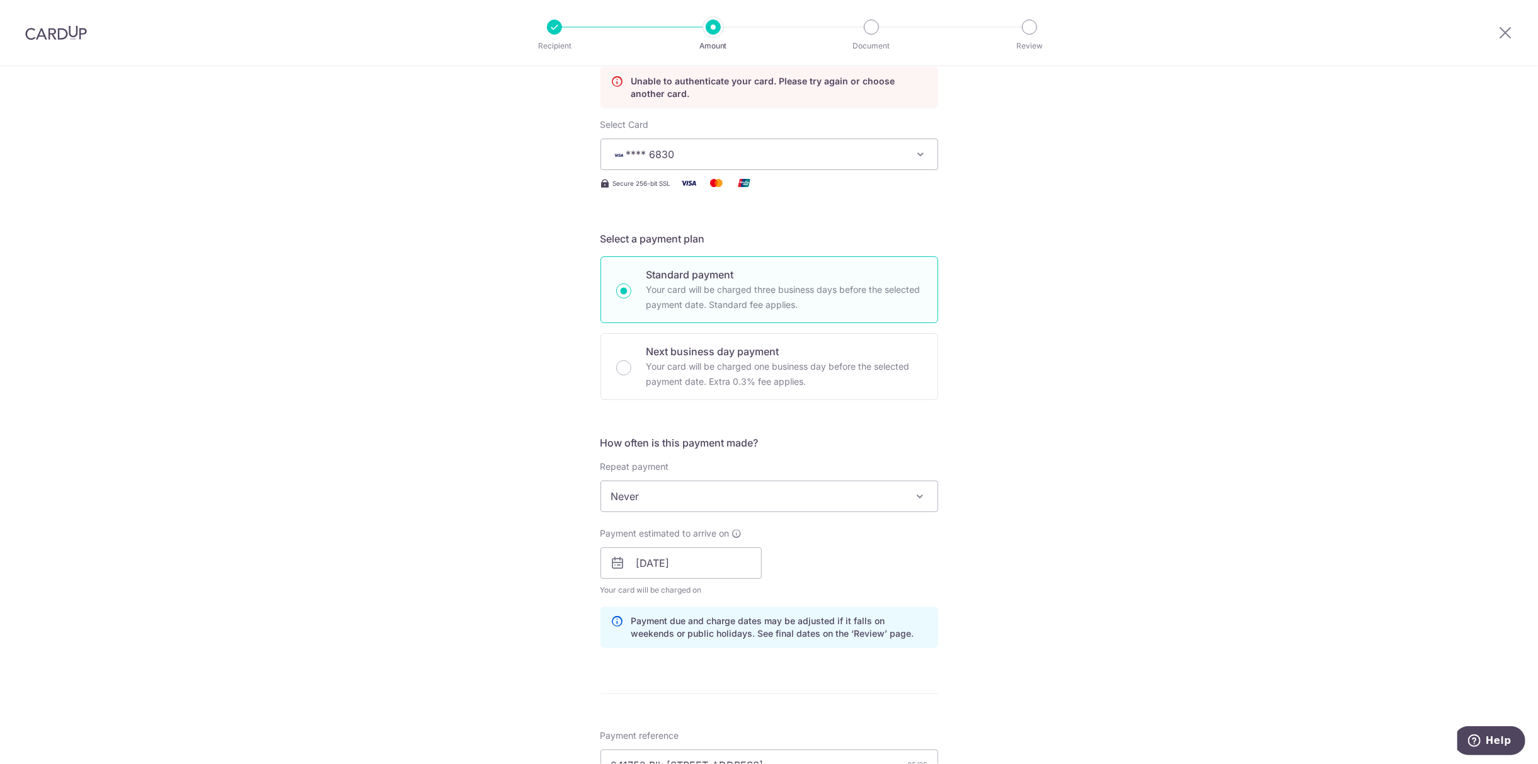
scroll to position [674, 0]
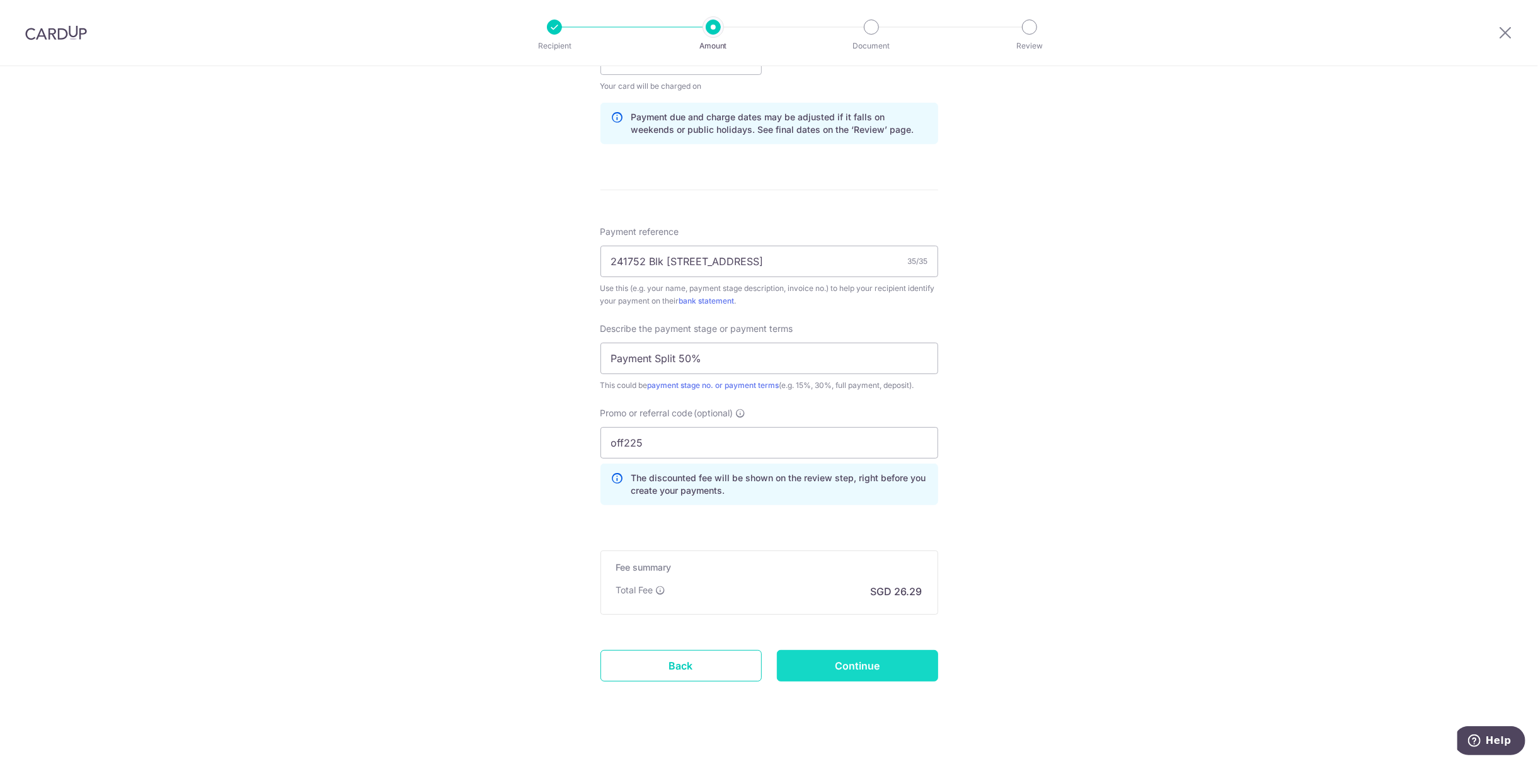
click at [863, 658] on input "Continue" at bounding box center [857, 666] width 161 height 32
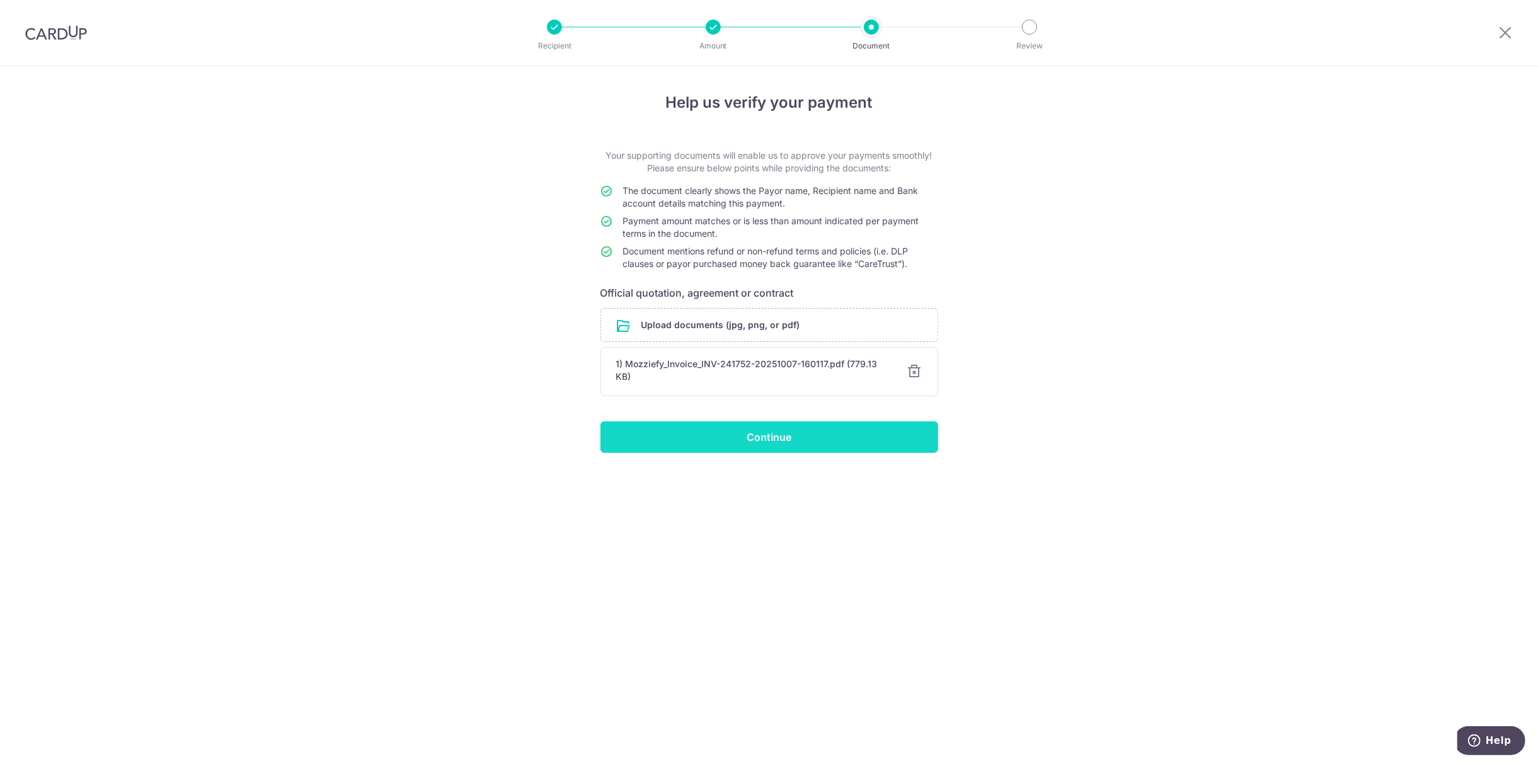
click at [748, 453] on input "Continue" at bounding box center [769, 437] width 338 height 32
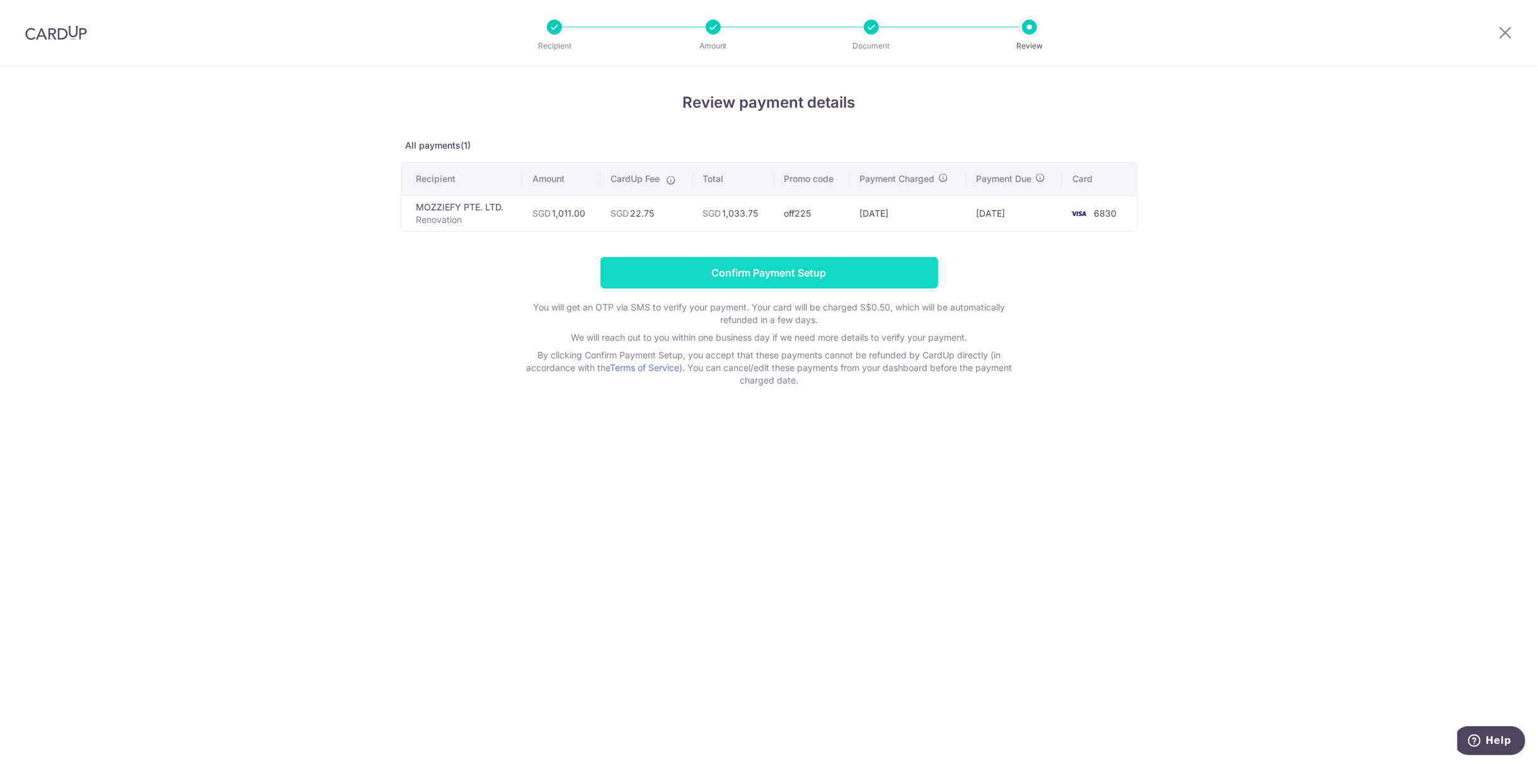
click at [766, 277] on input "Confirm Payment Setup" at bounding box center [769, 273] width 338 height 32
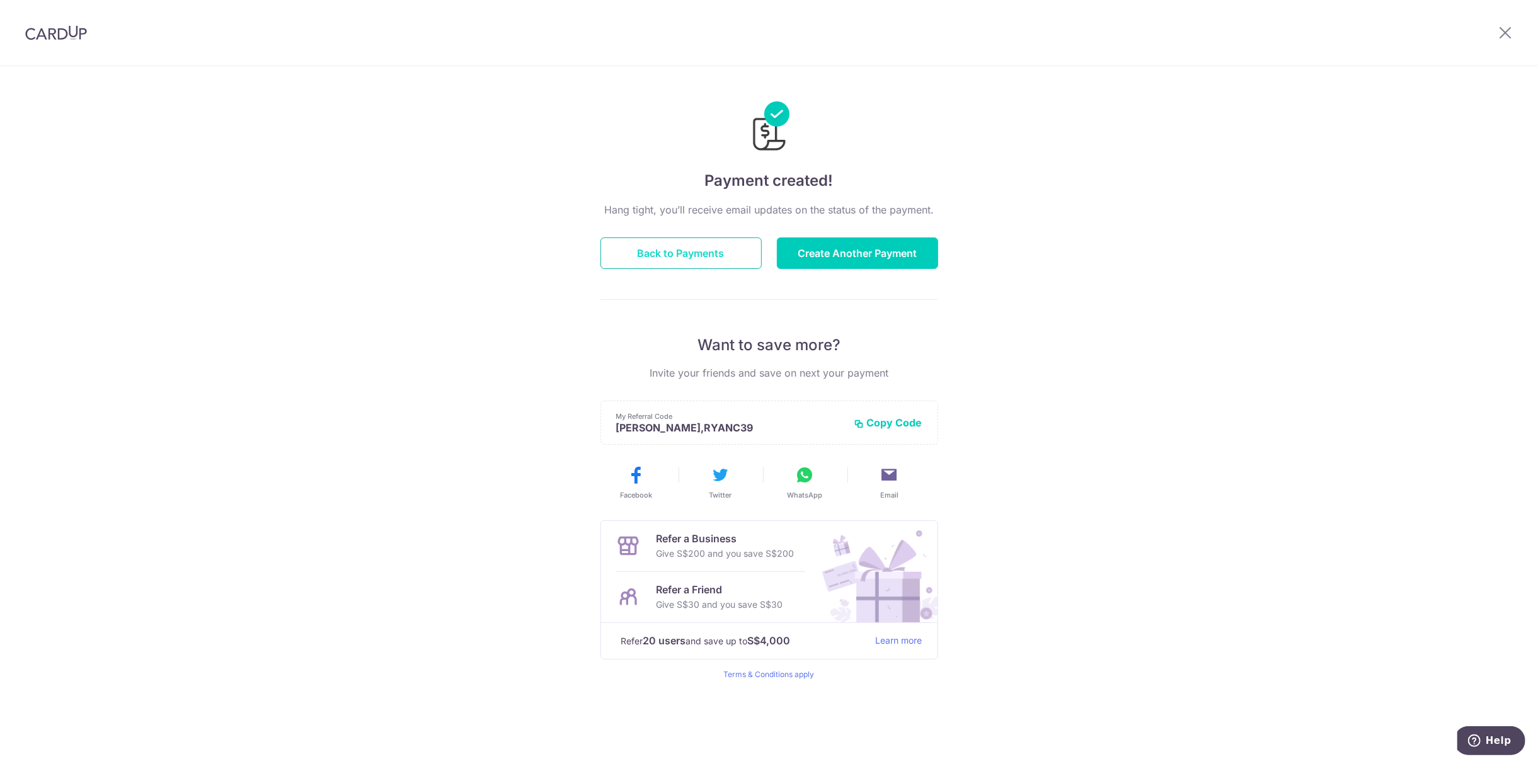
click at [661, 260] on button "Back to Payments" at bounding box center [680, 254] width 161 height 32
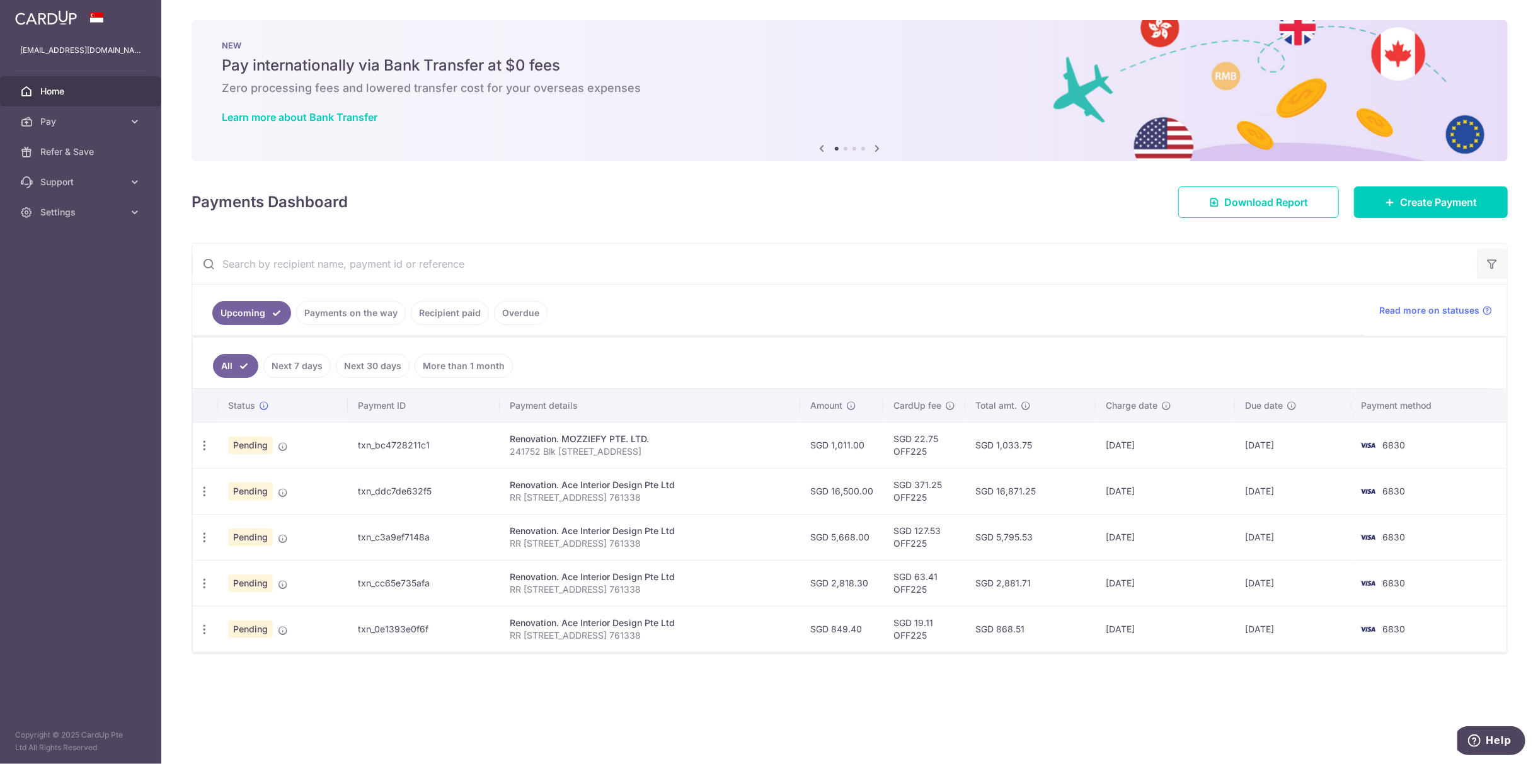
click at [1491, 258] on icon "button" at bounding box center [1492, 264] width 13 height 13
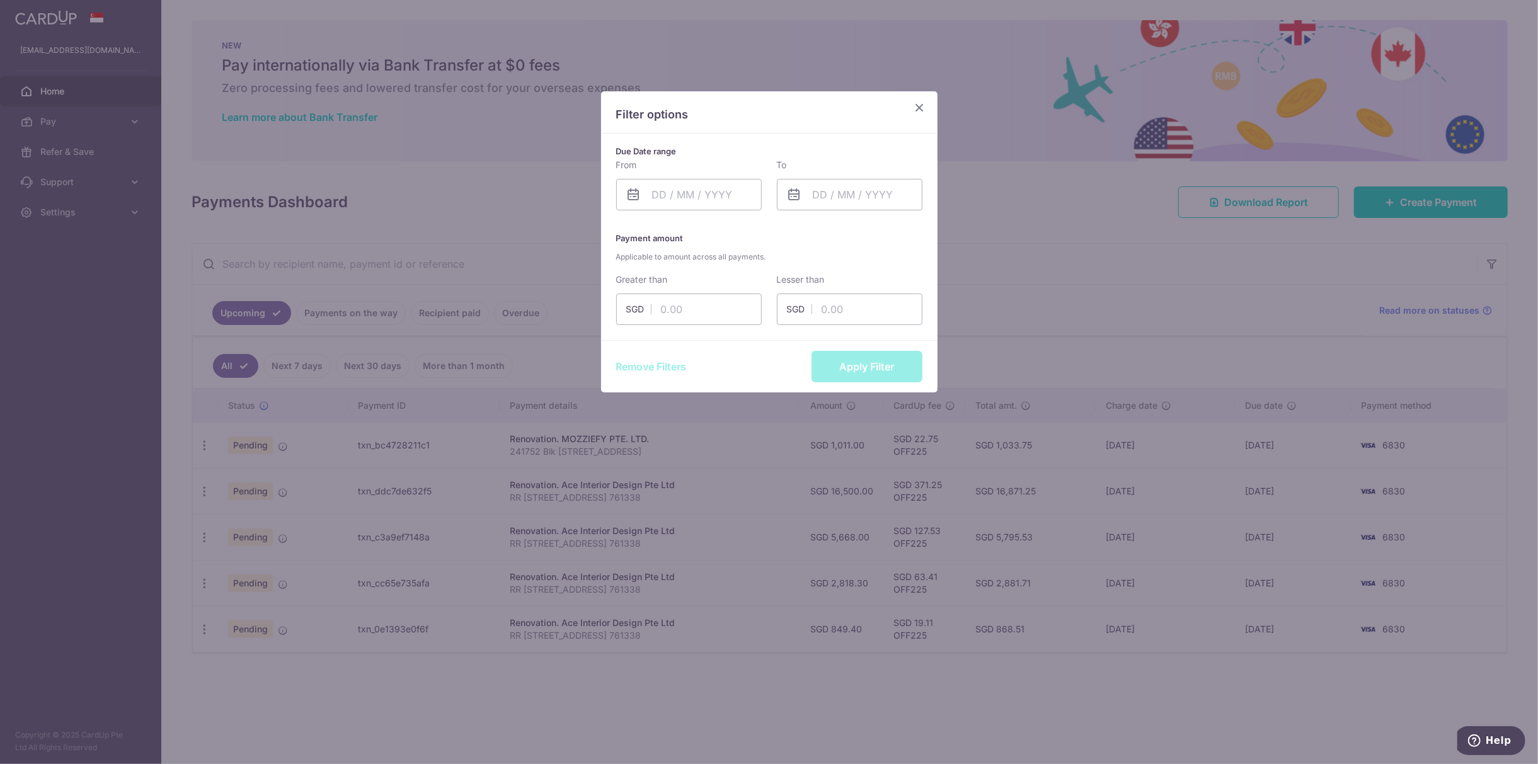
click at [667, 175] on div "From" at bounding box center [689, 185] width 146 height 52
click at [667, 183] on input "text" at bounding box center [689, 195] width 146 height 32
click at [691, 300] on link "7" at bounding box center [692, 310] width 20 height 20
type input "[DATE]"
click at [832, 187] on input "text" at bounding box center [850, 195] width 146 height 32
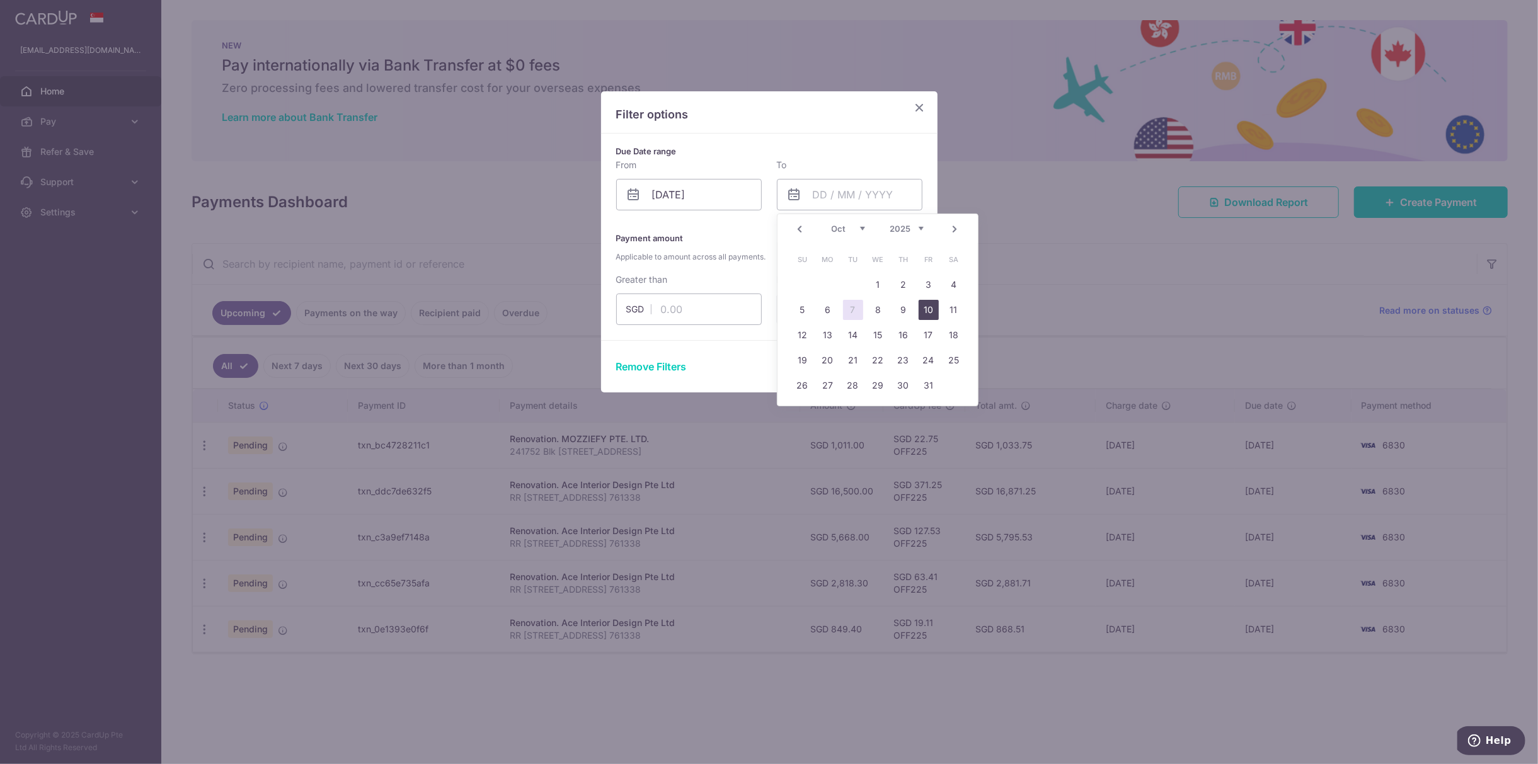
click at [924, 303] on link "10" at bounding box center [929, 310] width 20 height 20
type input "[DATE]"
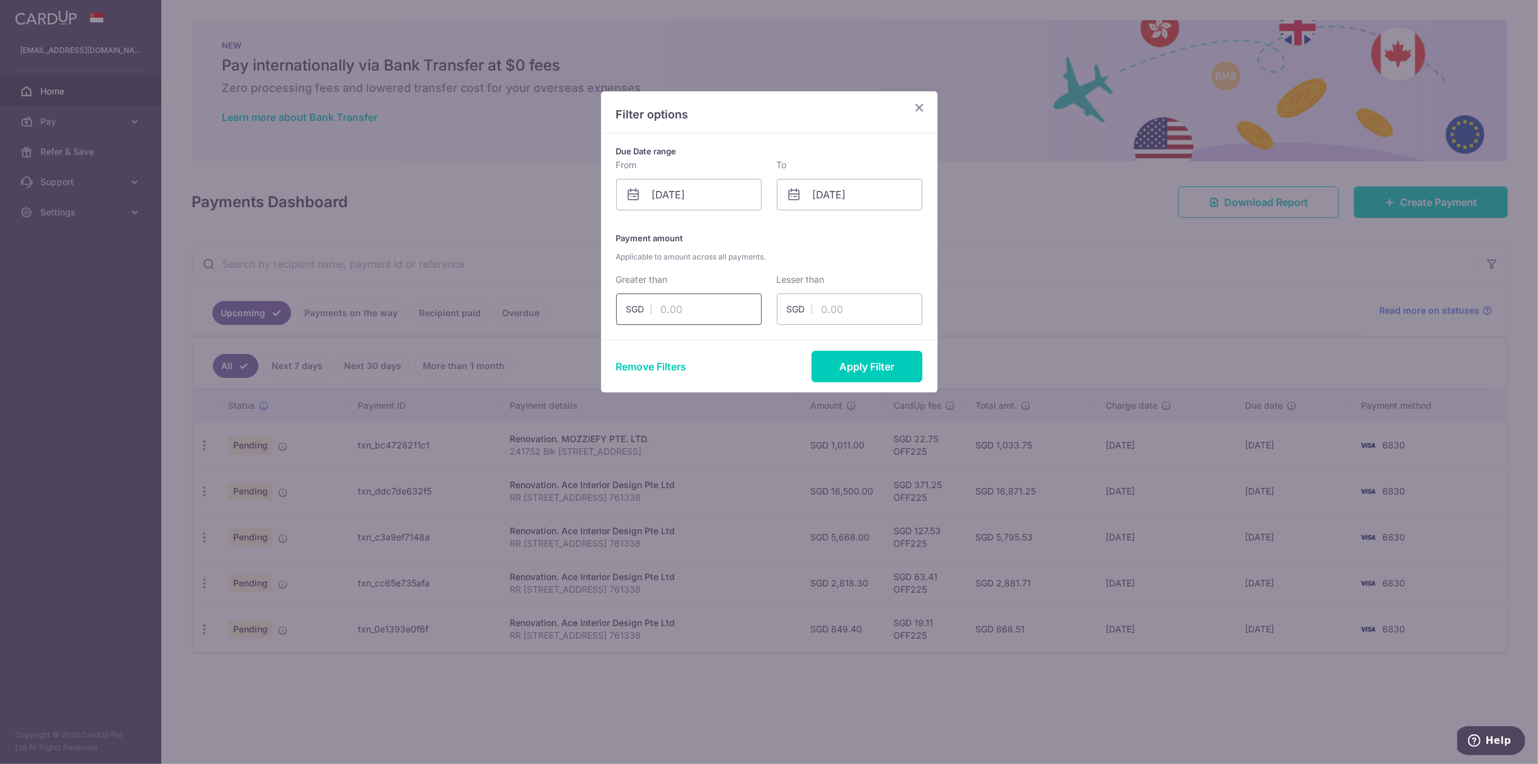
click at [733, 316] on input "text" at bounding box center [689, 310] width 146 height 32
type input "1000"
click at [882, 370] on button "Apply Filter" at bounding box center [866, 367] width 111 height 32
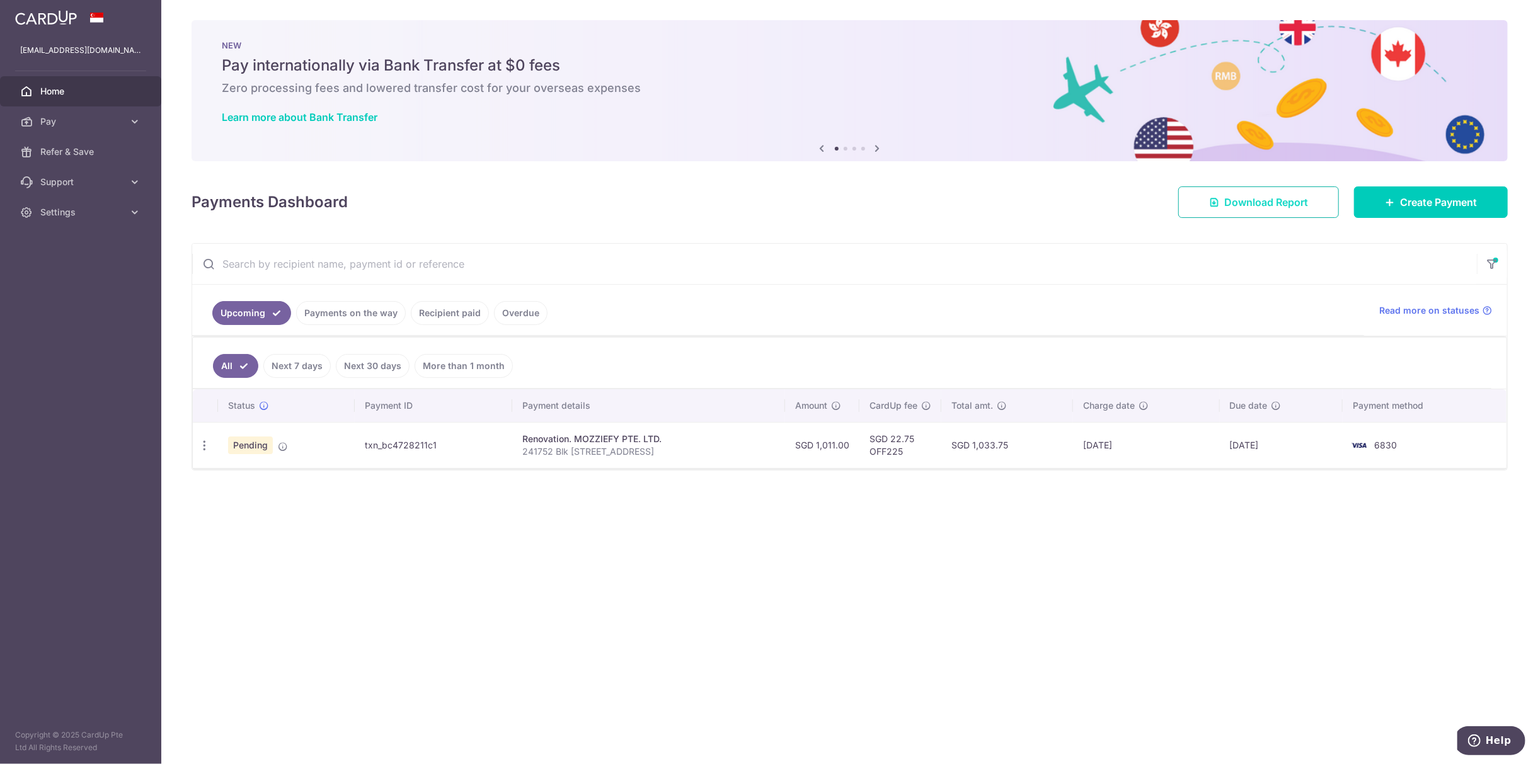
click at [1238, 217] on link "Download Report" at bounding box center [1258, 202] width 161 height 32
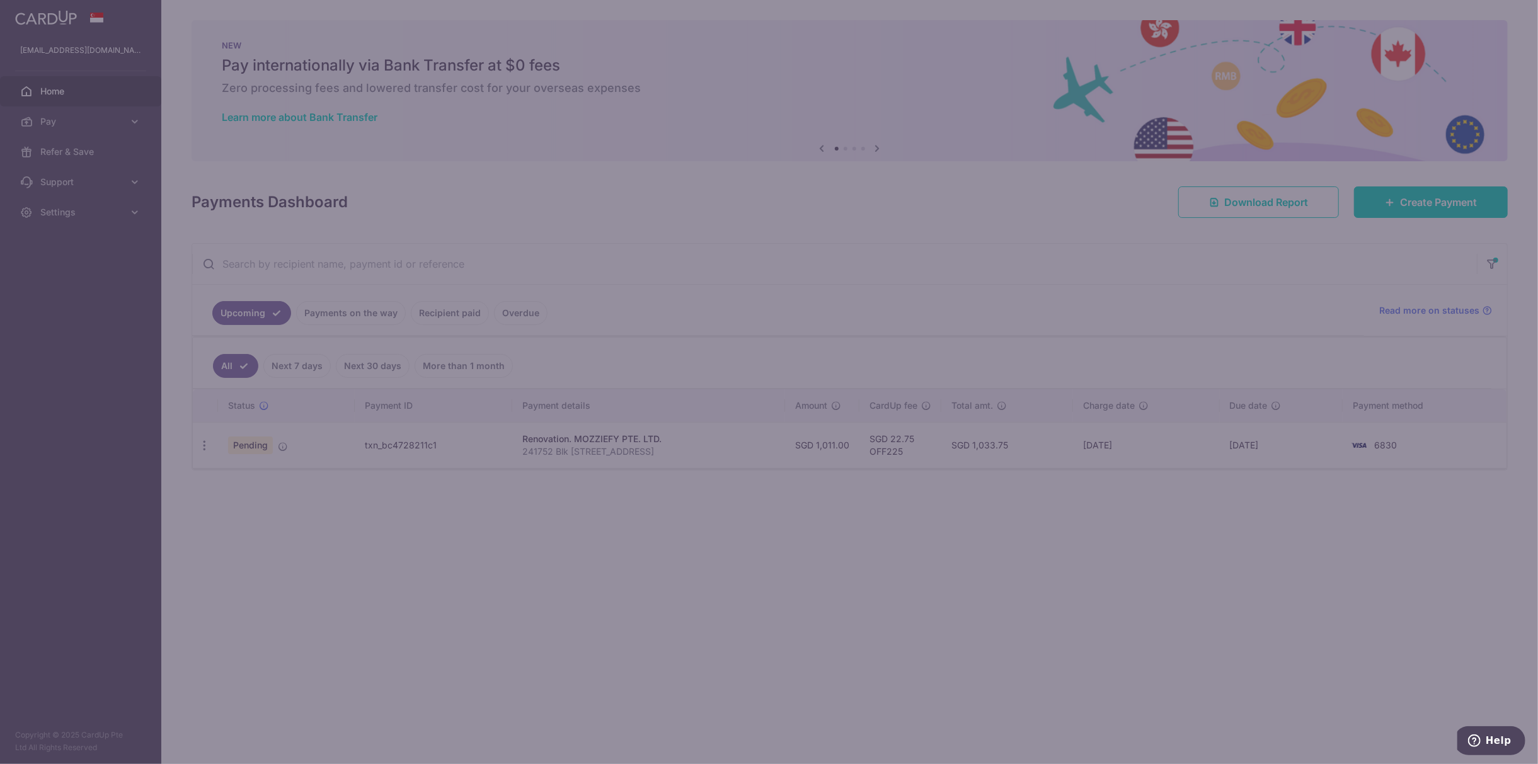
click at [0, 0] on div "Report Preference Select Report Columns All Columns Selected Columns Payment Id…" at bounding box center [0, 0] width 0 height 0
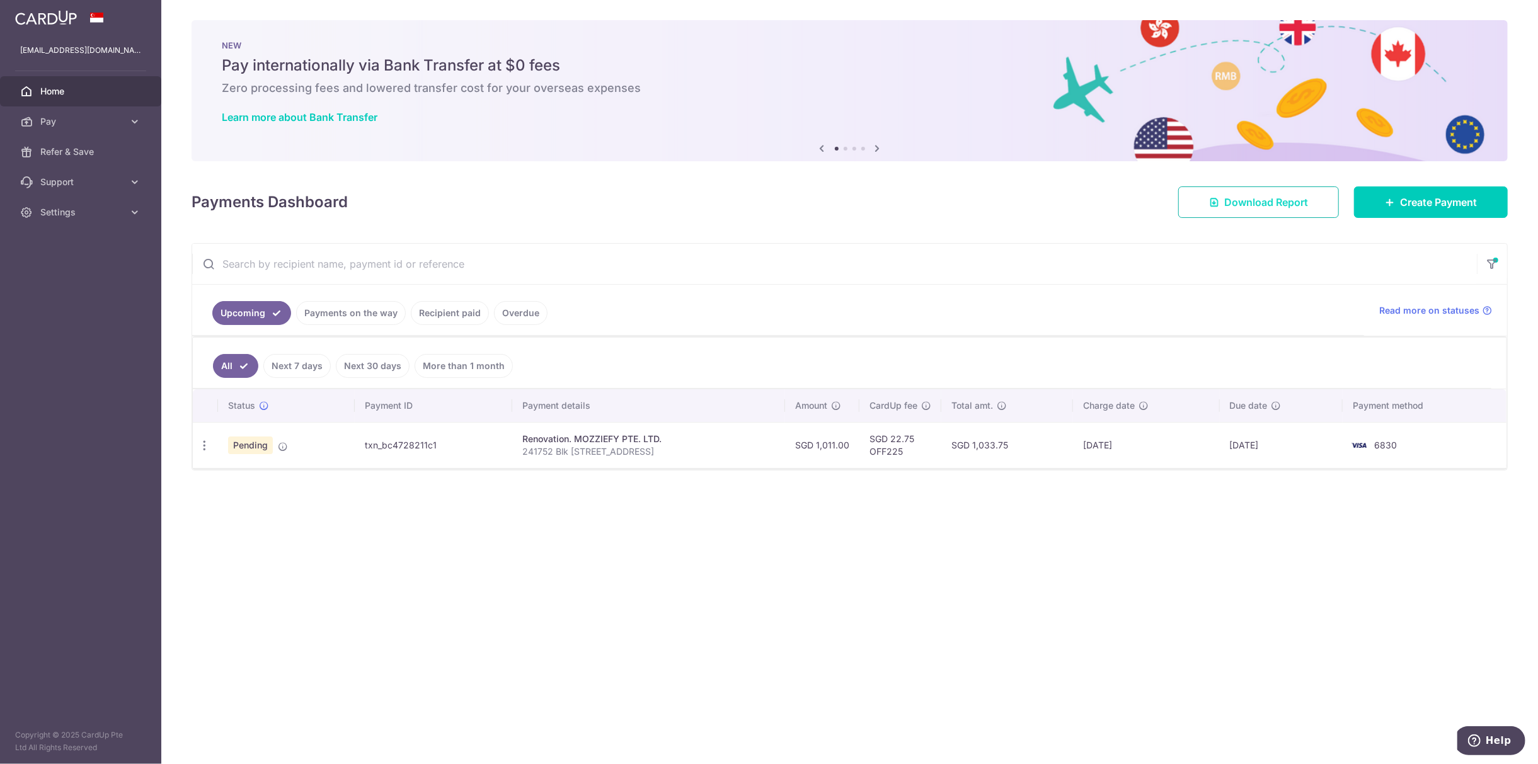
click at [1234, 214] on link "Download Report" at bounding box center [1258, 202] width 161 height 32
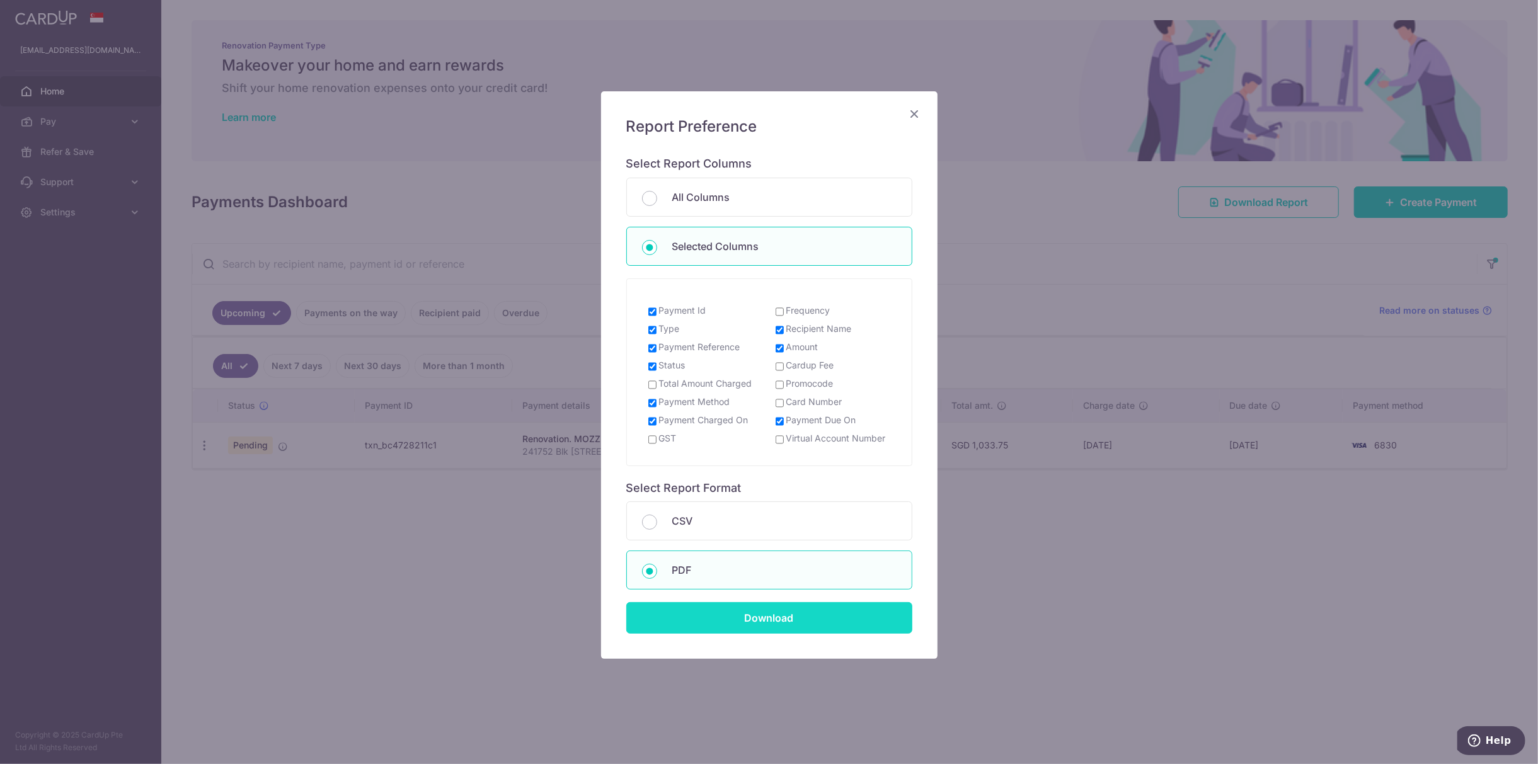
click at [762, 620] on input "Download" at bounding box center [769, 618] width 286 height 32
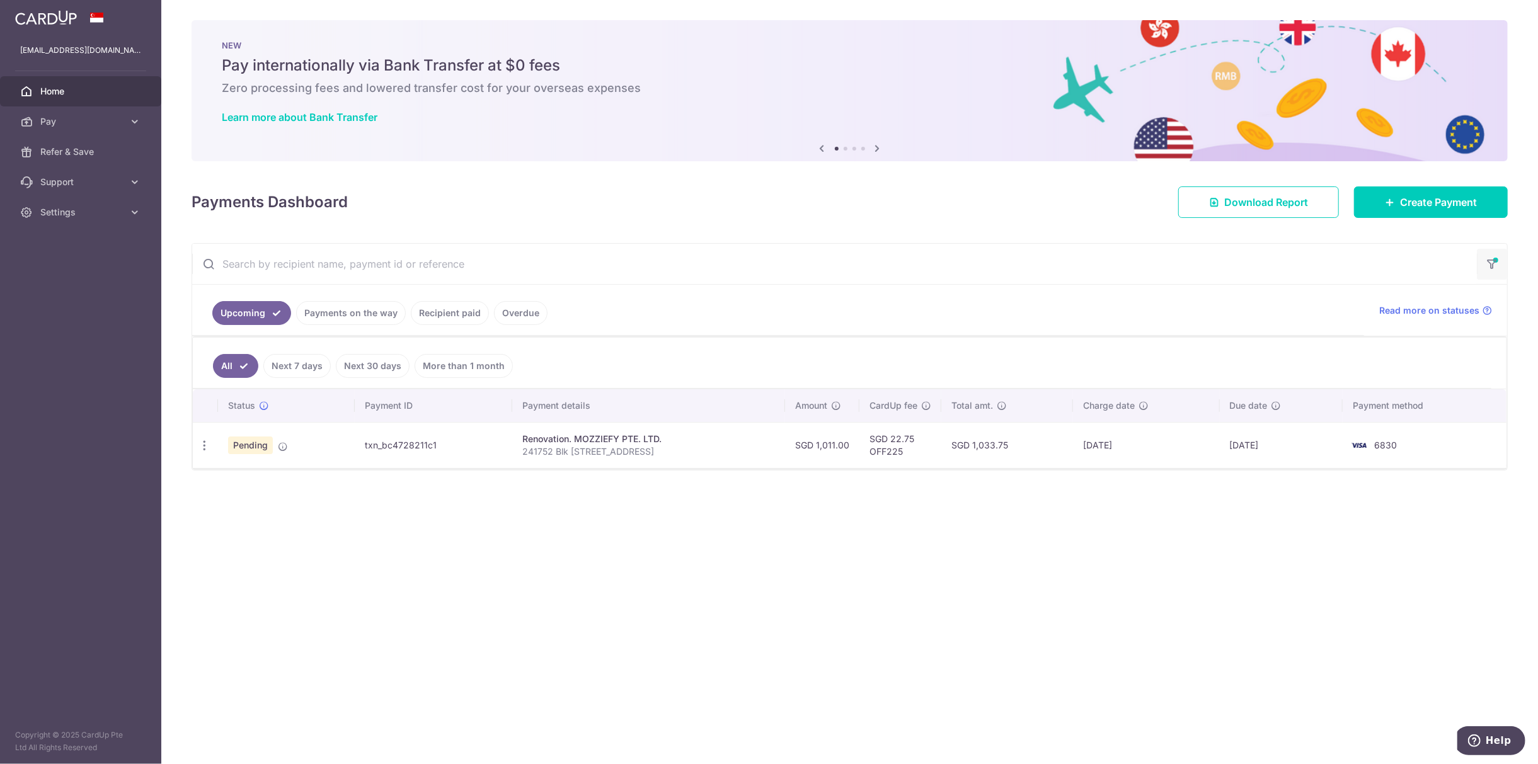
click at [1498, 263] on icon "button" at bounding box center [1492, 260] width 13 height 5
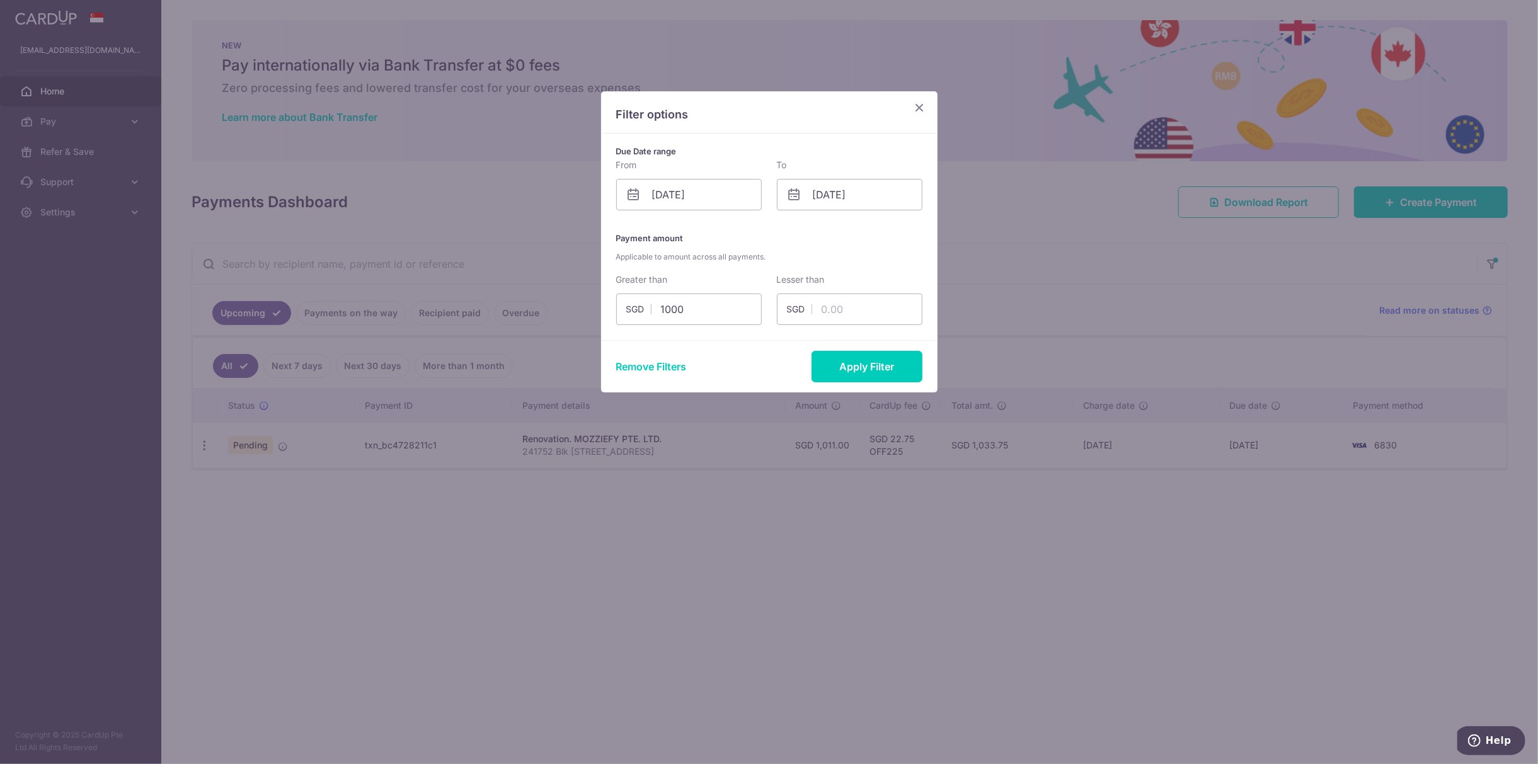
click at [684, 355] on div "Remove Filters Apply Filter" at bounding box center [769, 366] width 336 height 52
click at [679, 355] on div "Remove Filters Apply Filter" at bounding box center [769, 366] width 336 height 52
click at [673, 367] on button "Remove Filters" at bounding box center [651, 366] width 71 height 15
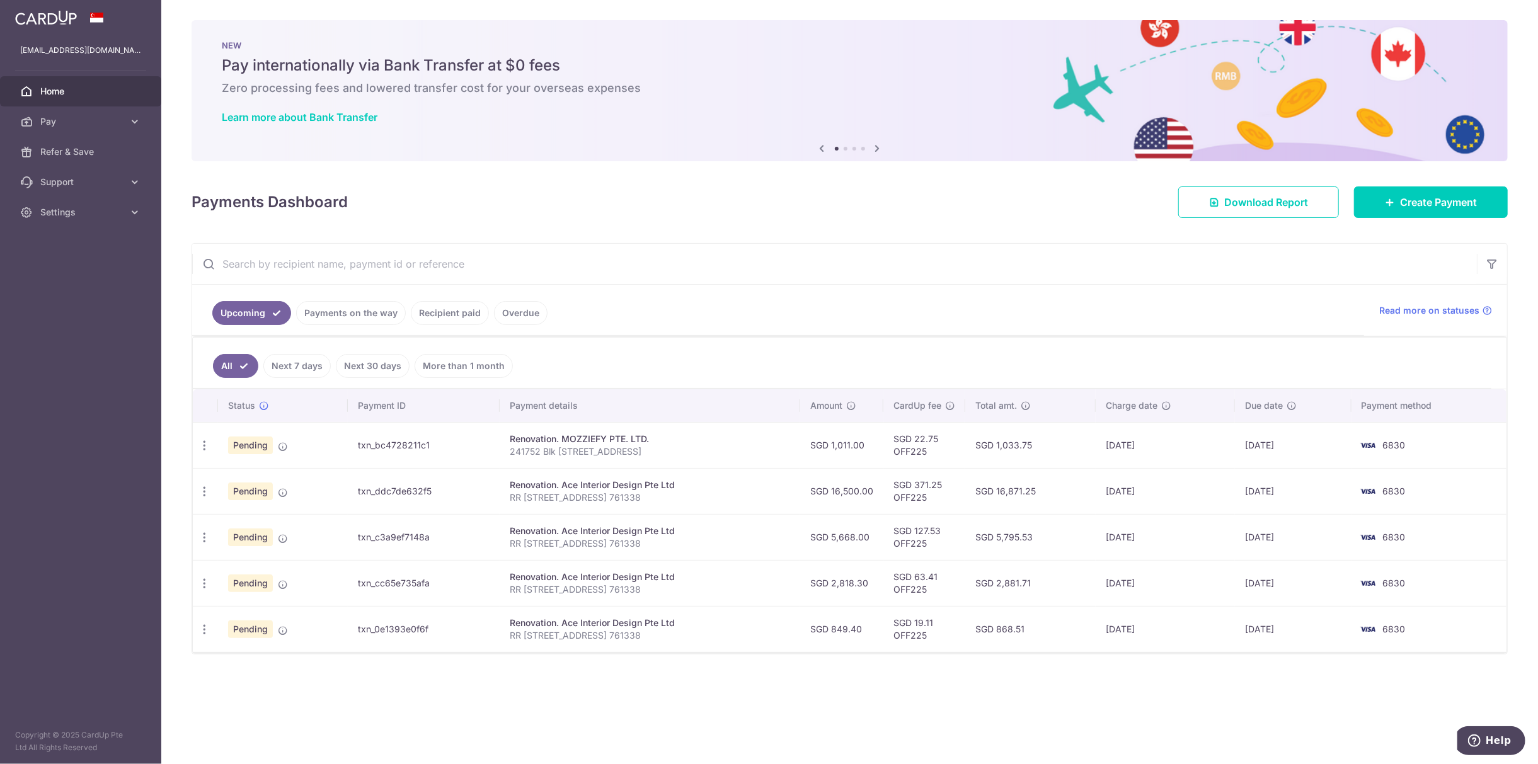
click at [770, 348] on ul "All Next 7 days Next 30 days More than 1 month" at bounding box center [842, 363] width 1299 height 51
drag, startPoint x: 668, startPoint y: 353, endPoint x: 1140, endPoint y: 676, distance: 571.1
click at [1140, 676] on div "× Pause Schedule Pause all future payments in this series Pause just this one p…" at bounding box center [849, 382] width 1377 height 764
drag, startPoint x: 1135, startPoint y: 683, endPoint x: 812, endPoint y: 371, distance: 448.7
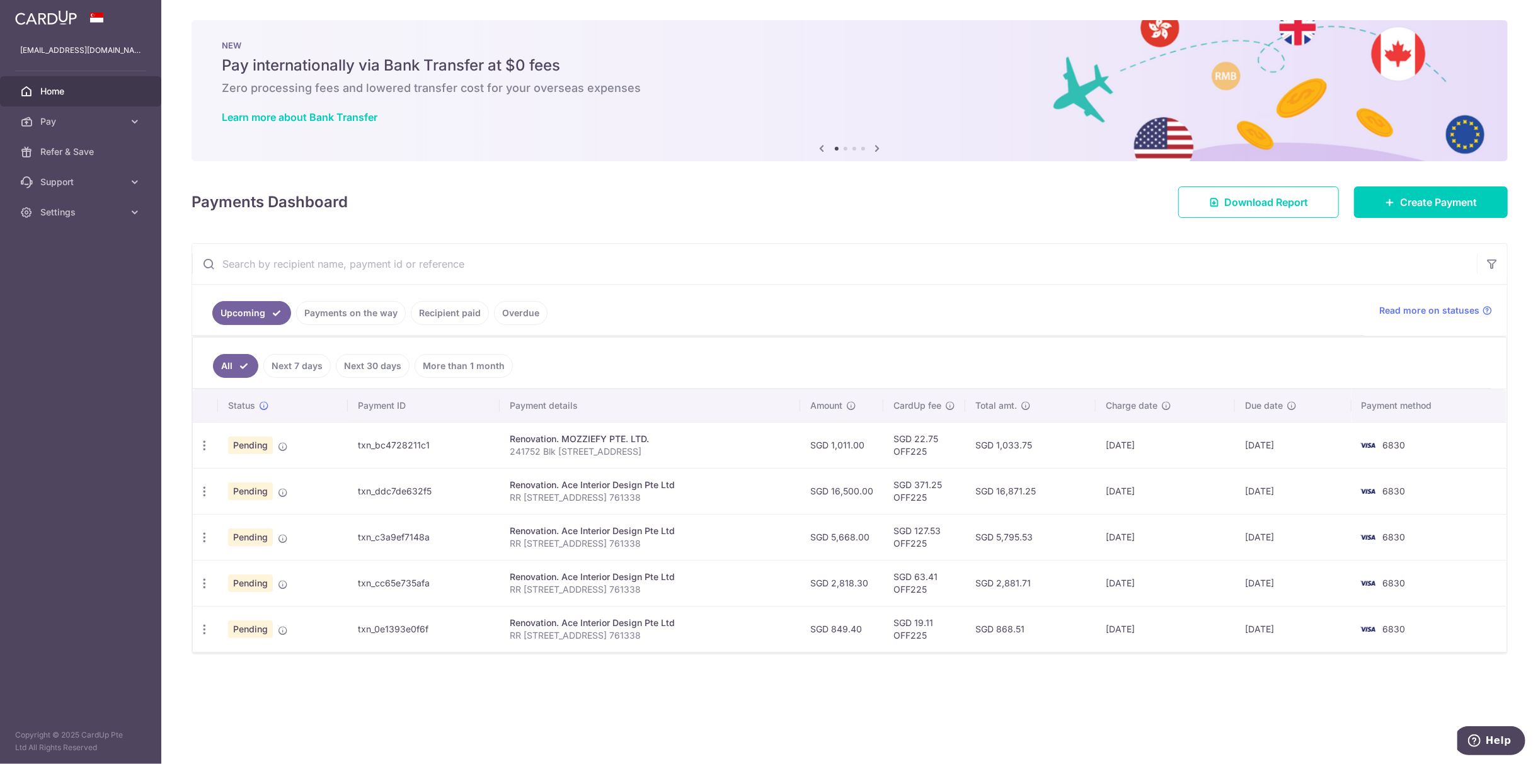
click at [812, 371] on div "× Pause Schedule Pause all future payments in this series Pause just this one p…" at bounding box center [849, 382] width 1377 height 764
click at [812, 371] on ul "All Next 7 days Next 30 days More than 1 month" at bounding box center [842, 363] width 1299 height 51
drag, startPoint x: 770, startPoint y: 366, endPoint x: 1135, endPoint y: 670, distance: 475.5
click at [1135, 670] on div "× Pause Schedule Pause all future payments in this series Pause just this one p…" at bounding box center [849, 382] width 1377 height 764
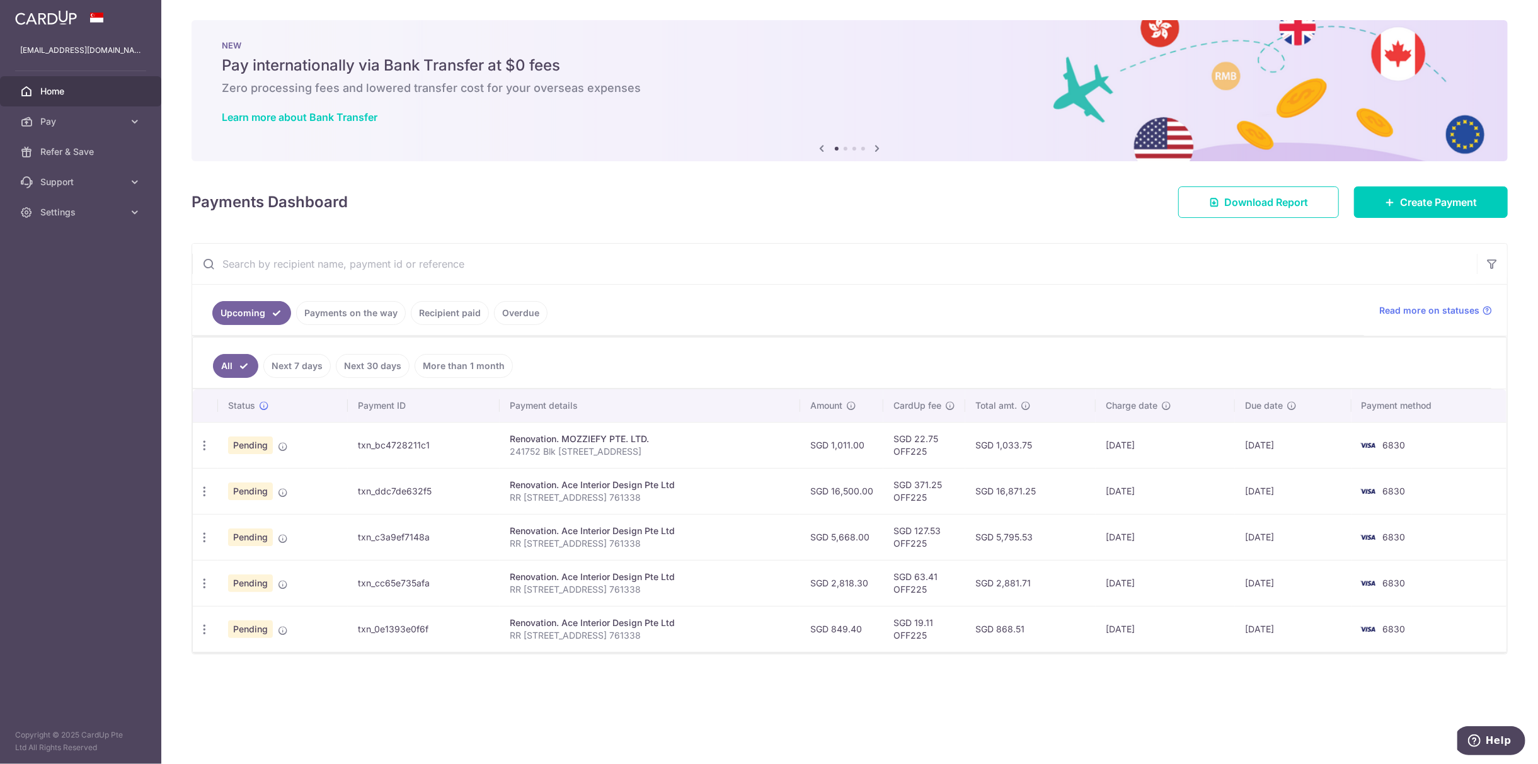
drag, startPoint x: 809, startPoint y: 369, endPoint x: 1098, endPoint y: 681, distance: 425.4
click at [1098, 681] on div "× Pause Schedule Pause all future payments in this series Pause just this one p…" at bounding box center [849, 382] width 1377 height 764
drag, startPoint x: 1140, startPoint y: 687, endPoint x: 883, endPoint y: 366, distance: 411.4
click at [883, 366] on div "× Pause Schedule Pause all future payments in this series Pause just this one p…" at bounding box center [849, 382] width 1377 height 764
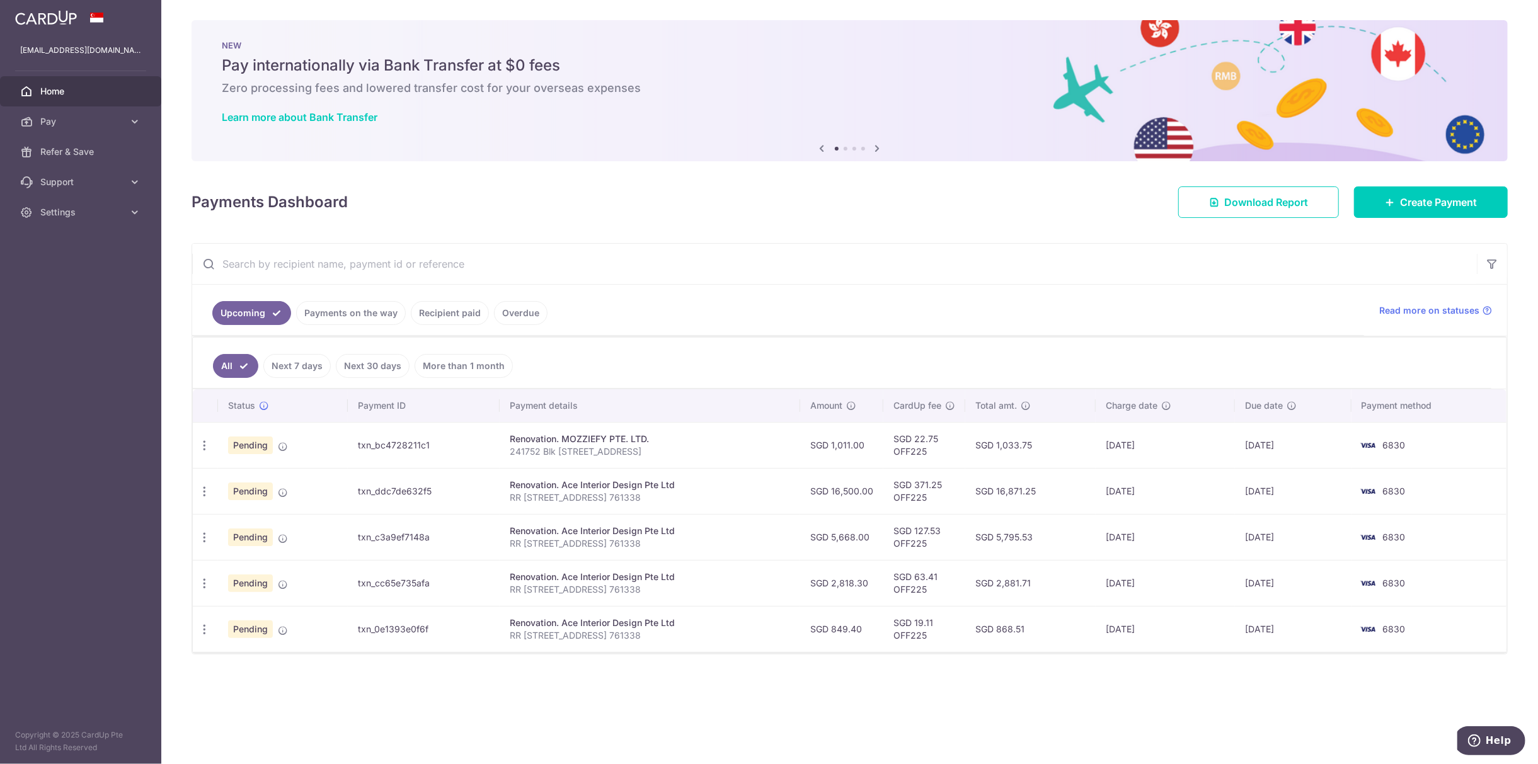
click at [883, 366] on ul "All Next 7 days Next 30 days More than 1 month" at bounding box center [842, 363] width 1299 height 51
drag, startPoint x: 867, startPoint y: 358, endPoint x: 1202, endPoint y: 714, distance: 488.9
click at [1202, 714] on div "× Pause Schedule Pause all future payments in this series Pause just this one p…" at bounding box center [849, 382] width 1377 height 764
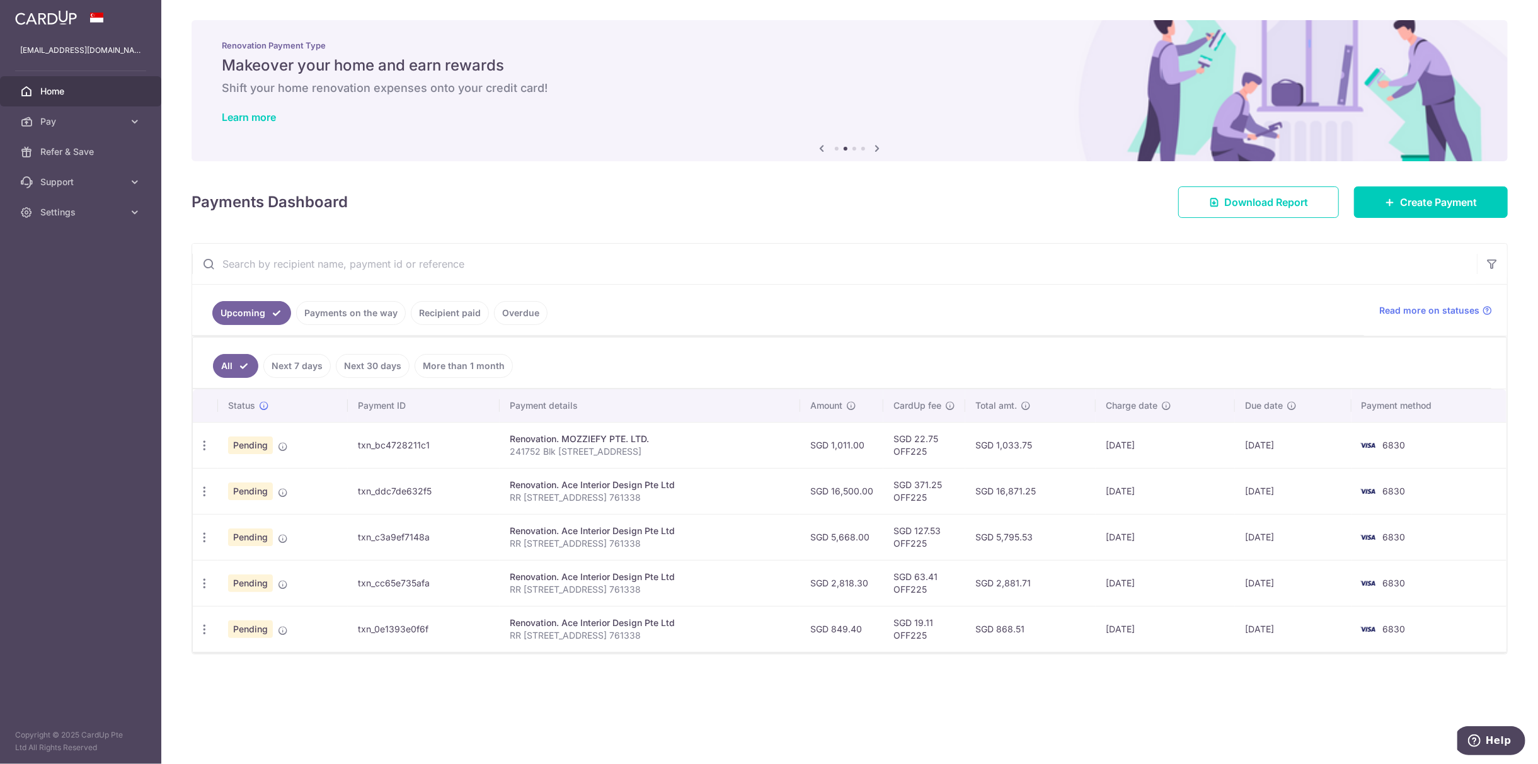
drag, startPoint x: 1140, startPoint y: 680, endPoint x: 914, endPoint y: 391, distance: 367.6
click at [914, 391] on div "× Pause Schedule Pause all future payments in this series Pause just this one p…" at bounding box center [849, 382] width 1377 height 764
click at [914, 389] on ul "All Next 7 days Next 30 days More than 1 month" at bounding box center [842, 363] width 1299 height 51
drag, startPoint x: 893, startPoint y: 369, endPoint x: 1160, endPoint y: 662, distance: 396.0
click at [1160, 662] on div "× Pause Schedule Pause all future payments in this series Pause just this one p…" at bounding box center [849, 382] width 1377 height 764
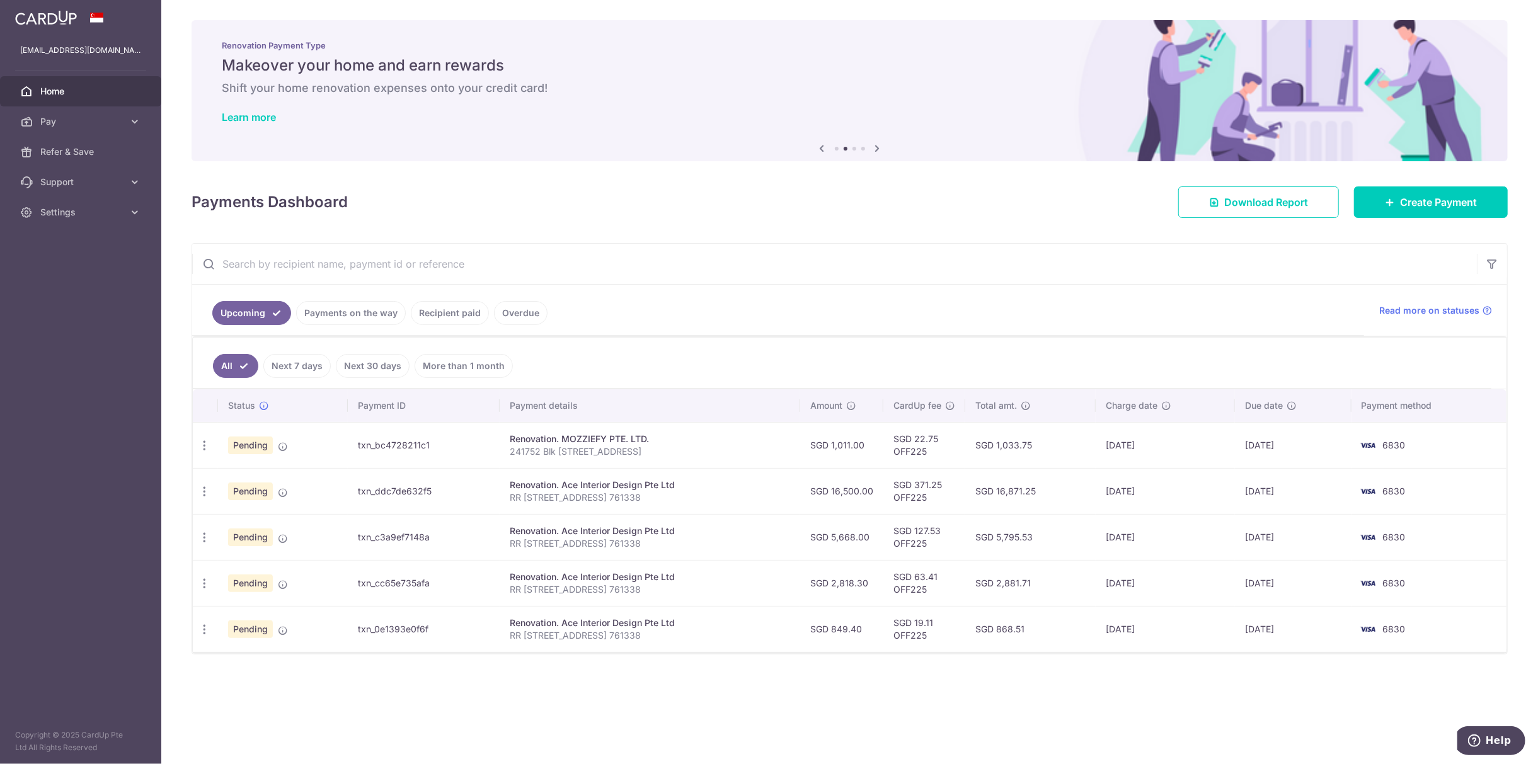
click at [1160, 662] on div "× Pause Schedule Pause all future payments in this series Pause just this one p…" at bounding box center [849, 382] width 1377 height 764
drag, startPoint x: 1165, startPoint y: 674, endPoint x: 837, endPoint y: 379, distance: 440.8
click at [837, 379] on div "× Pause Schedule Pause all future payments in this series Pause just this one p…" at bounding box center [849, 382] width 1377 height 764
click at [837, 379] on ul "All Next 7 days Next 30 days More than 1 month" at bounding box center [842, 363] width 1299 height 51
drag, startPoint x: 820, startPoint y: 364, endPoint x: 1224, endPoint y: 696, distance: 523.2
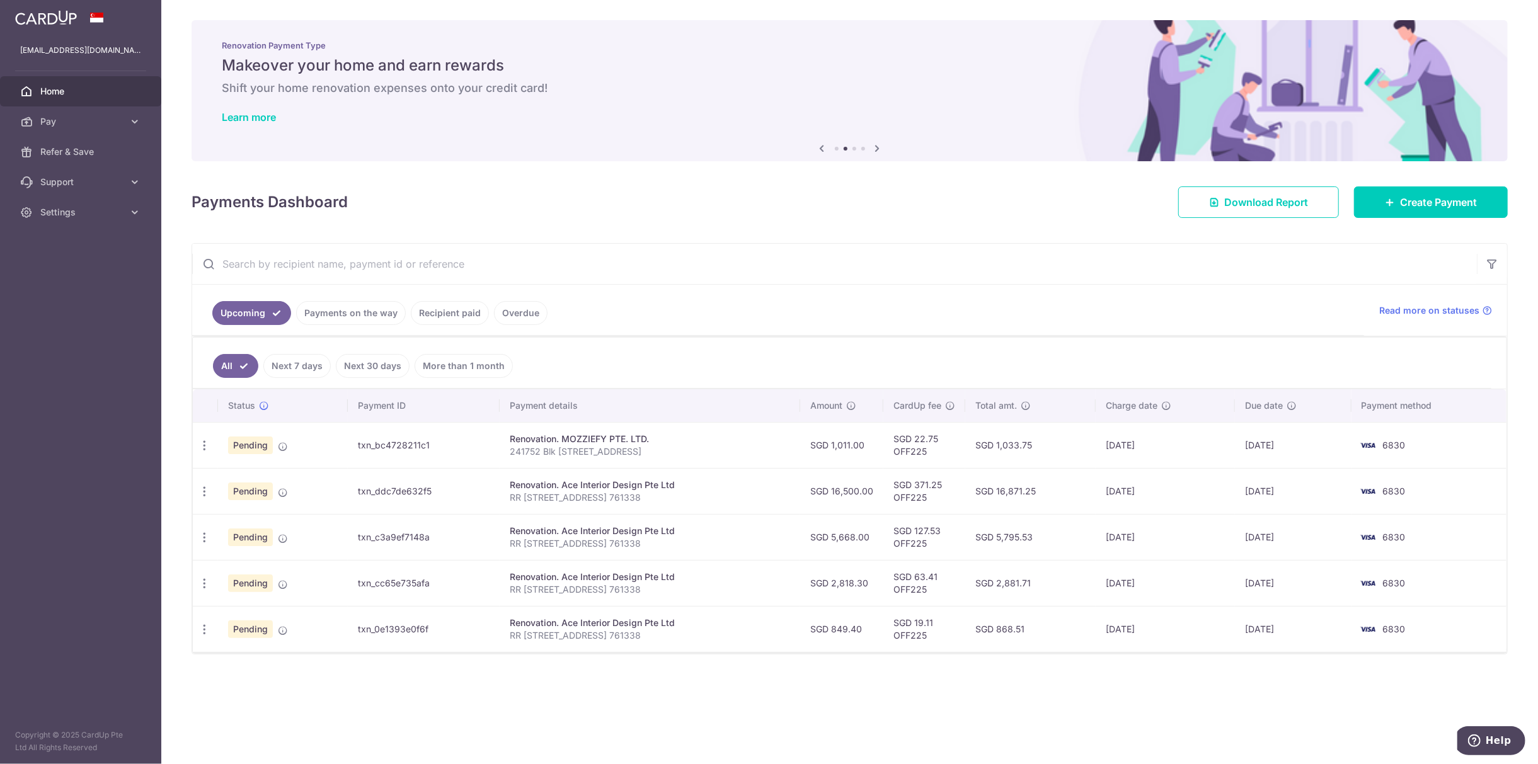
click at [1224, 696] on div "× Pause Schedule Pause all future payments in this series Pause just this one p…" at bounding box center [849, 382] width 1377 height 764
drag, startPoint x: 1326, startPoint y: 686, endPoint x: 820, endPoint y: 379, distance: 591.7
click at [820, 379] on div "× Pause Schedule Pause all future payments in this series Pause just this one p…" at bounding box center [849, 382] width 1377 height 764
click at [820, 379] on ul "All Next 7 days Next 30 days More than 1 month" at bounding box center [842, 363] width 1299 height 51
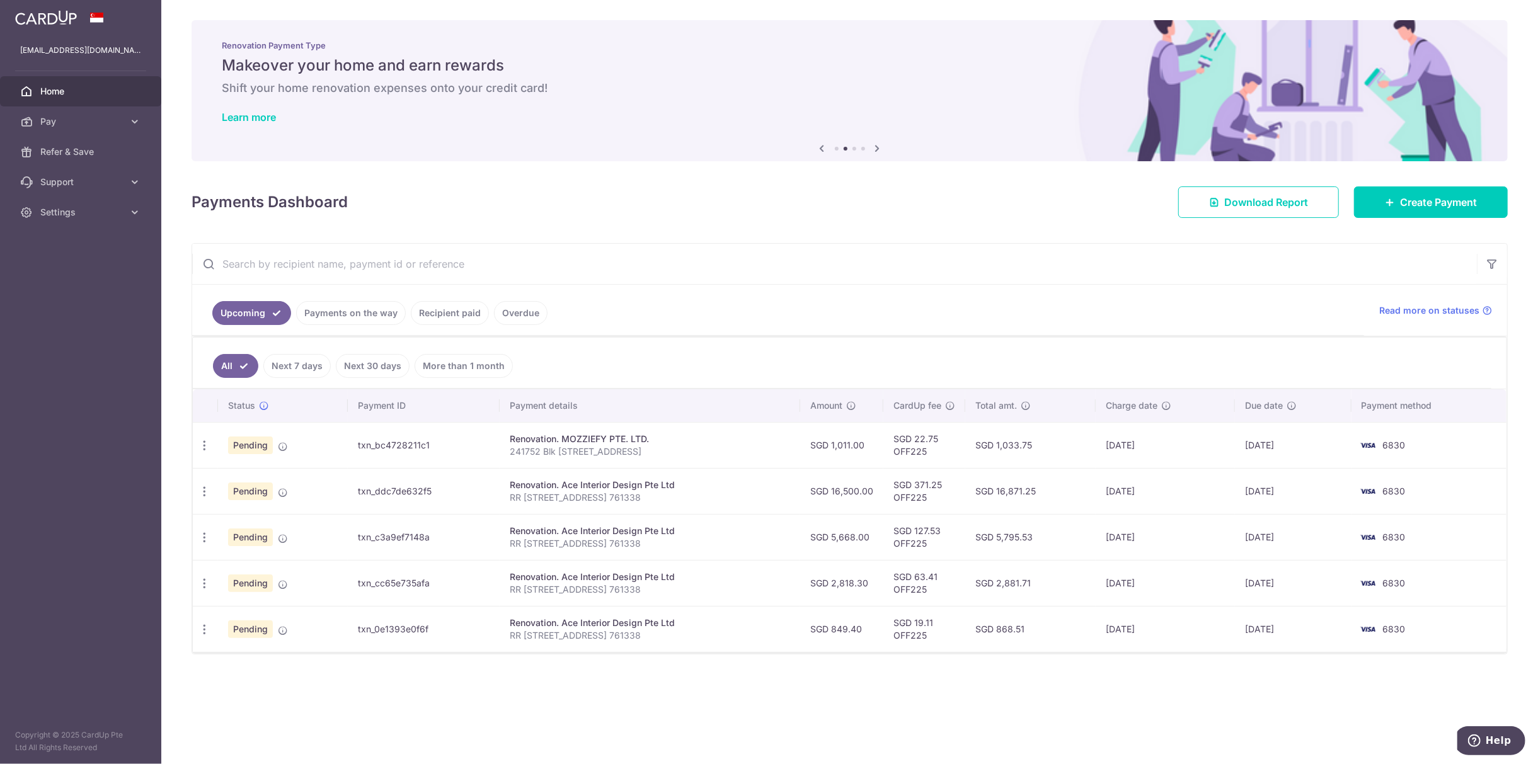
drag, startPoint x: 777, startPoint y: 358, endPoint x: 1198, endPoint y: 712, distance: 549.5
click at [1198, 712] on div "× Pause Schedule Pause all future payments in this series Pause just this one p…" at bounding box center [849, 382] width 1377 height 764
